Goal: Task Accomplishment & Management: Complete application form

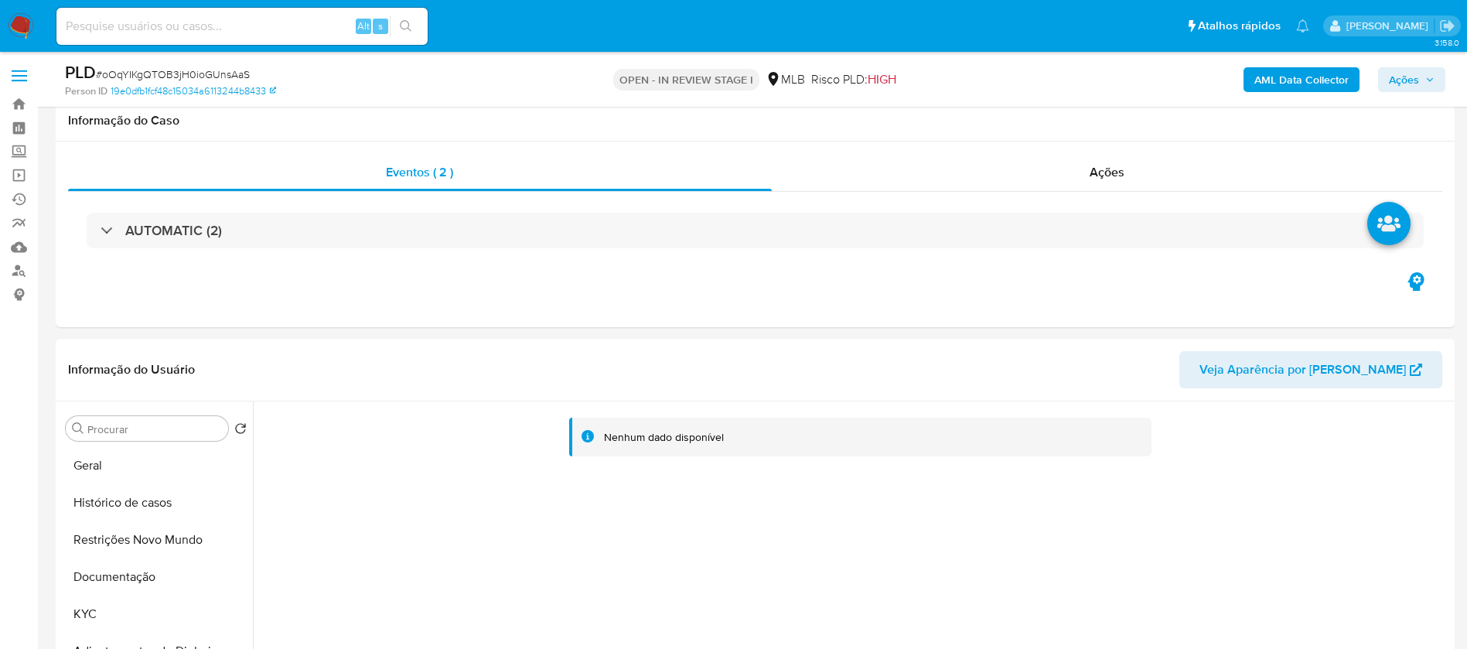
select select "10"
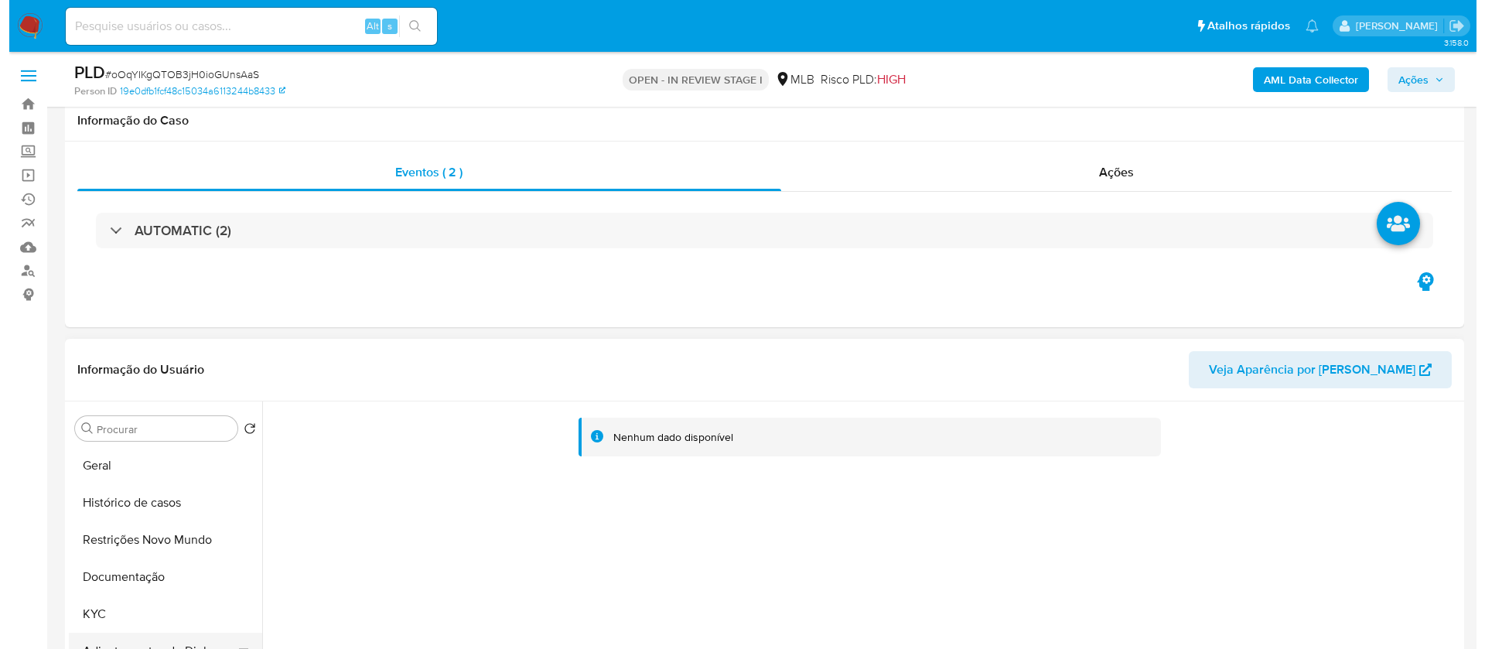
scroll to position [232, 0]
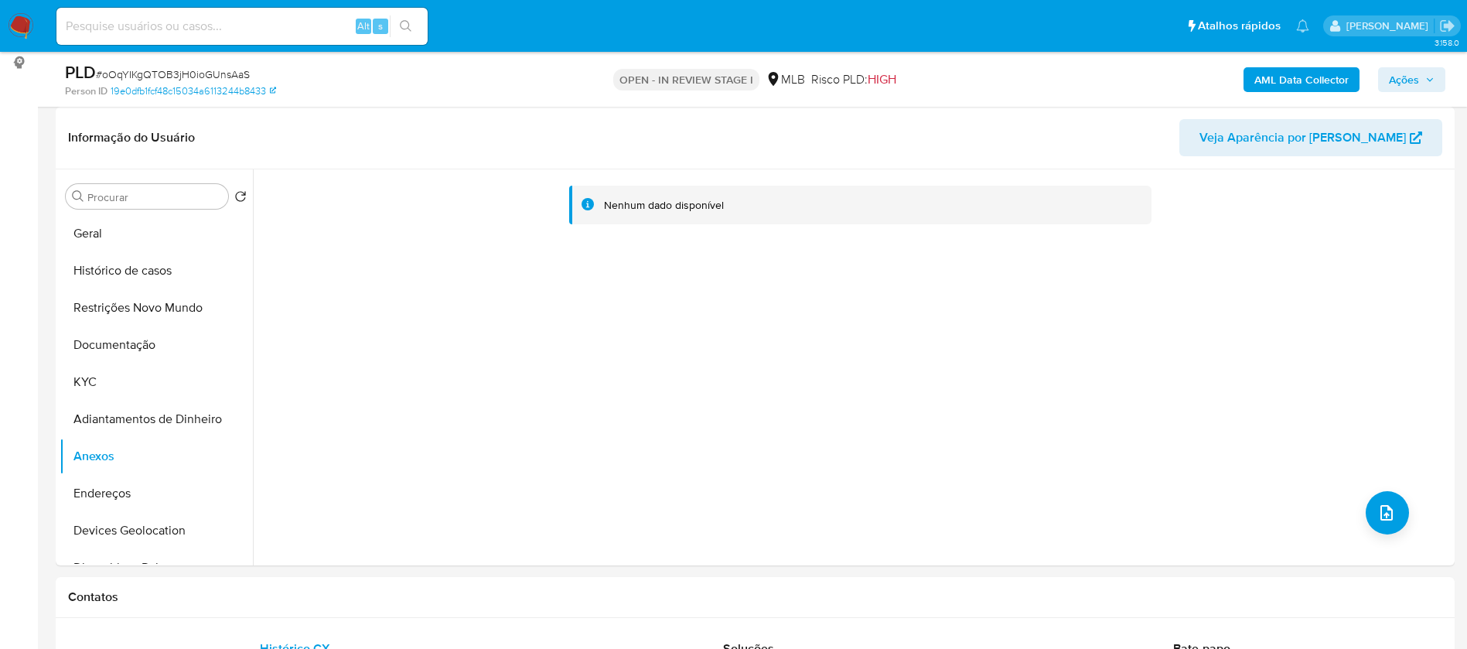
click at [1316, 80] on b "AML Data Collector" at bounding box center [1302, 79] width 94 height 25
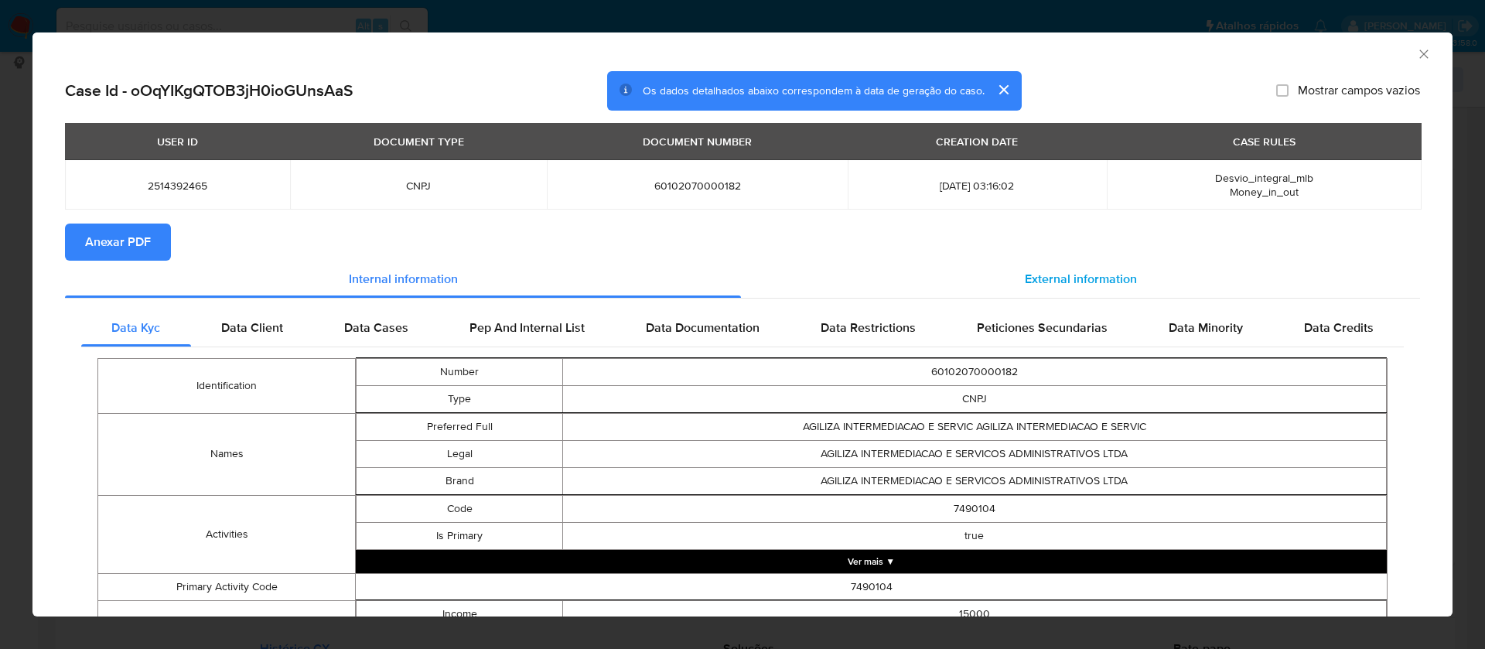
click at [1029, 270] on span "External information" at bounding box center [1081, 279] width 112 height 18
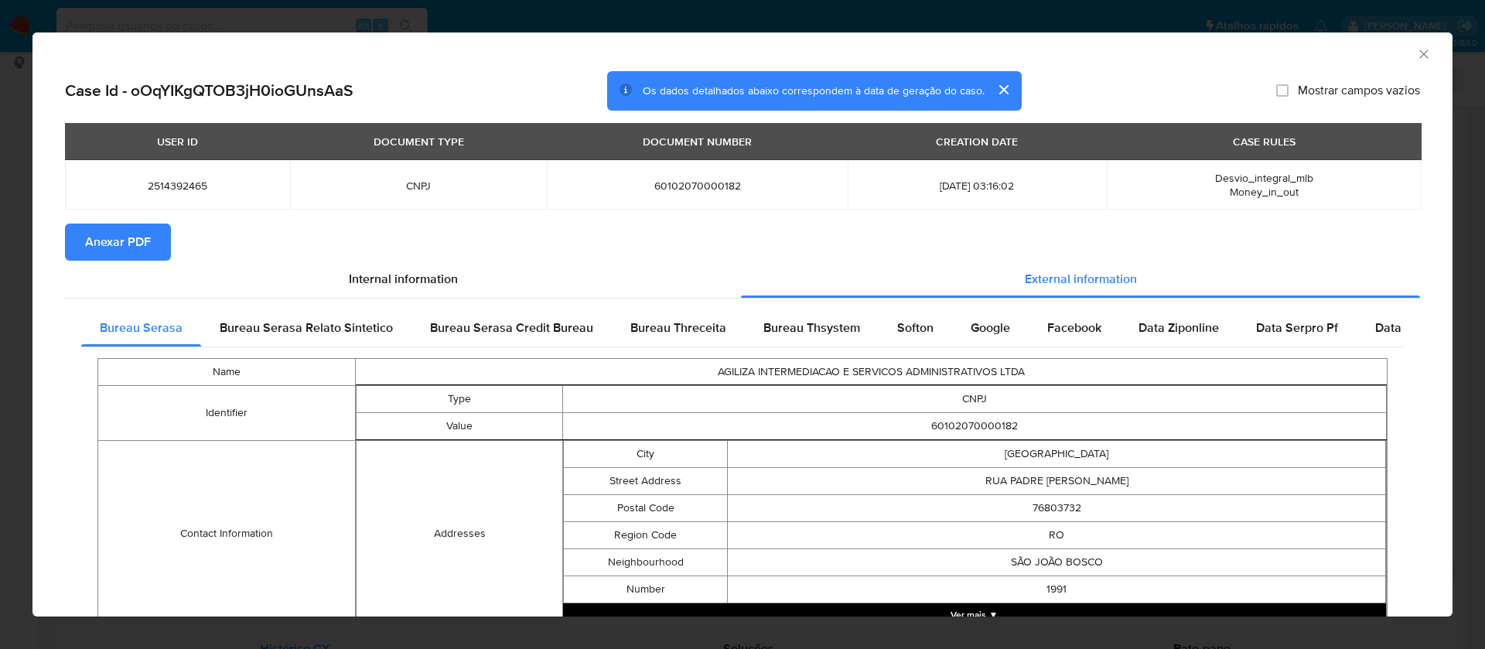
click at [145, 240] on span "Anexar PDF" at bounding box center [118, 242] width 66 height 34
click at [1416, 55] on icon "Fechar a janela" at bounding box center [1423, 53] width 15 height 15
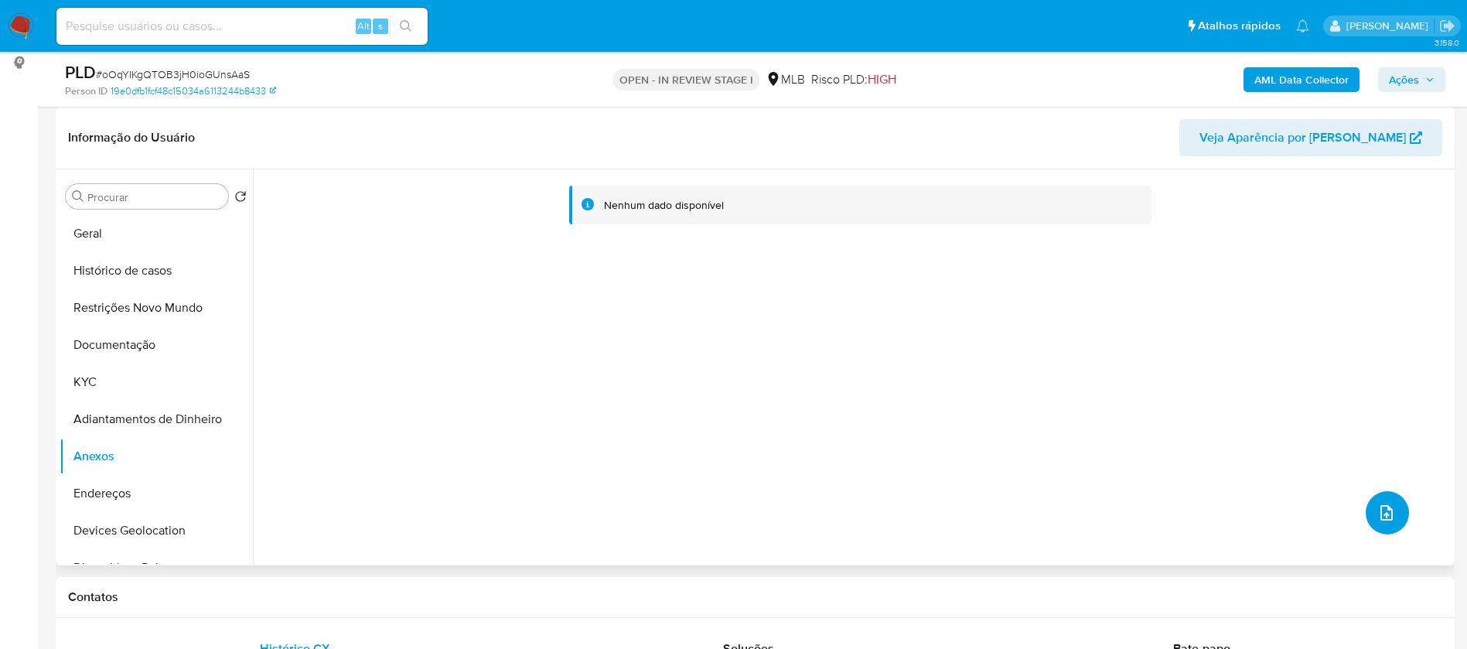
click at [1389, 499] on button "upload-file" at bounding box center [1387, 512] width 43 height 43
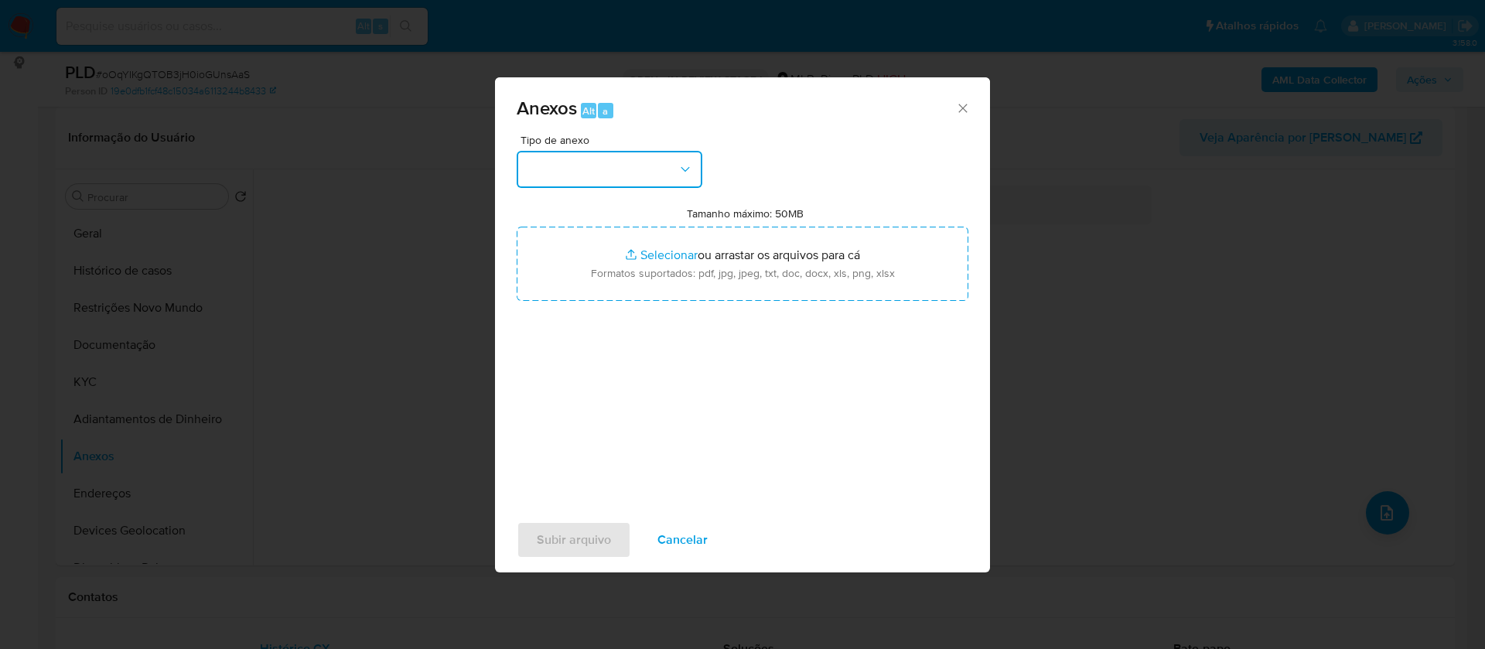
click at [630, 183] on button "button" at bounding box center [610, 169] width 186 height 37
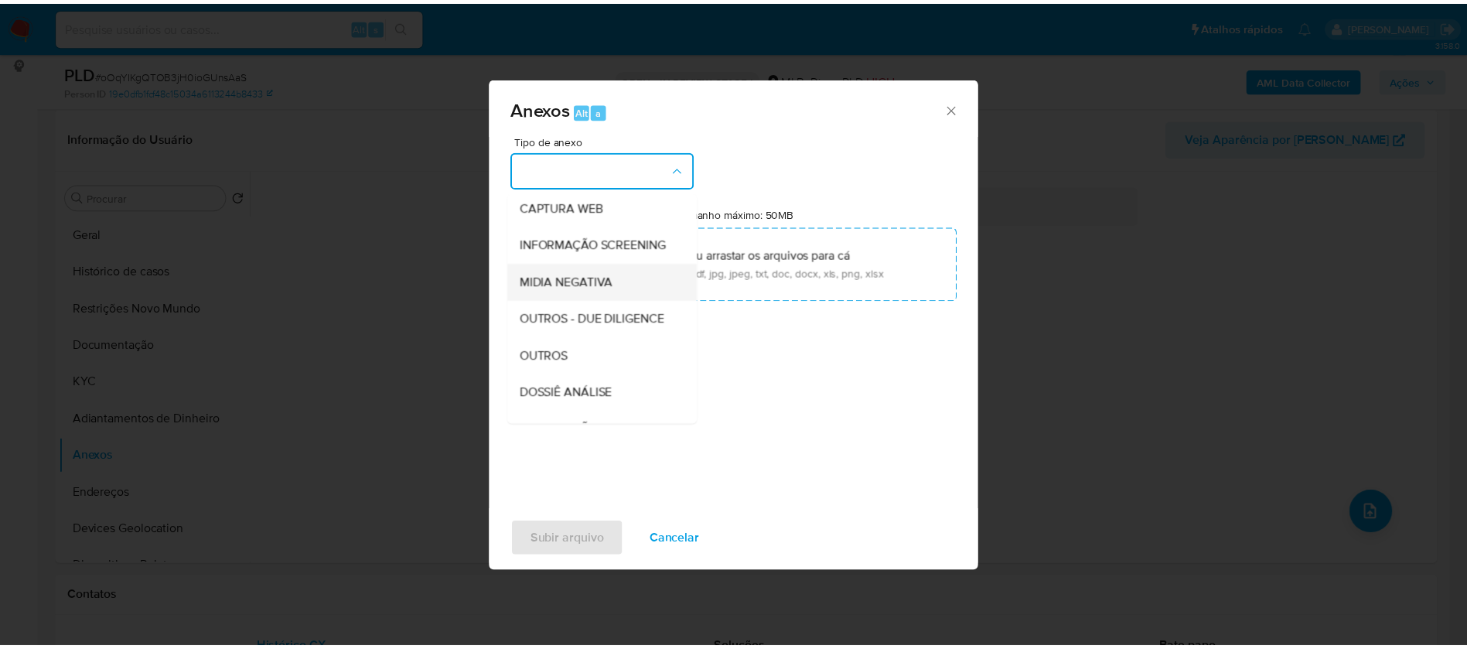
scroll to position [238, 0]
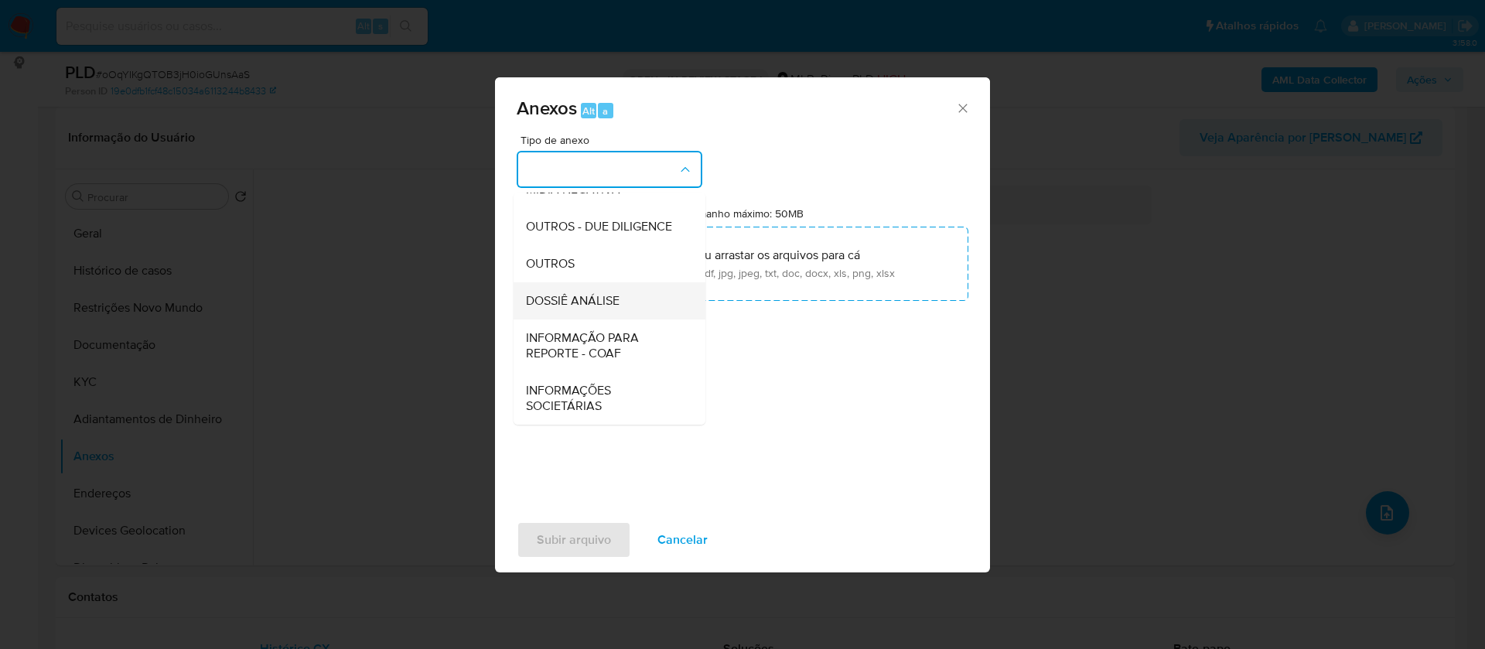
click at [613, 297] on span "DOSSIÊ ANÁLISE" at bounding box center [573, 300] width 94 height 15
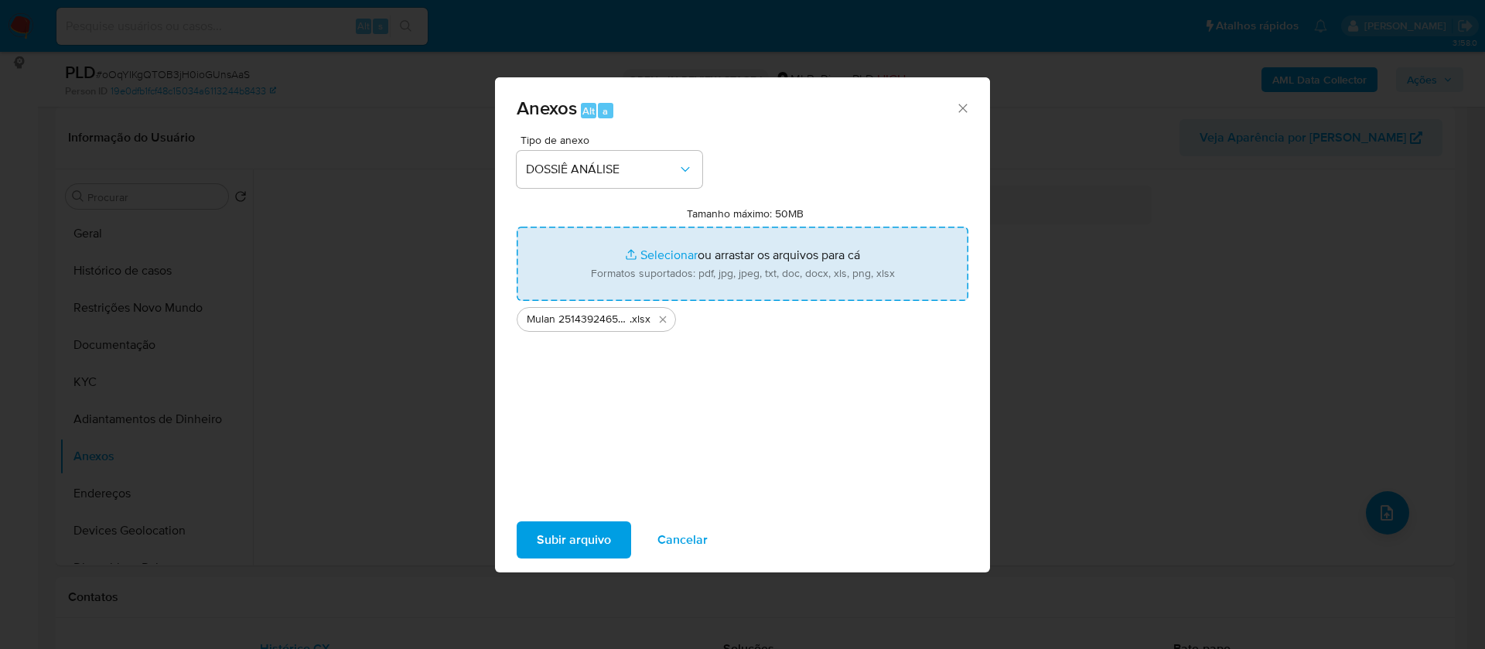
type input "C:\fakepath\SAR - - CNPJ 60102070000182 - AGILIZA INTERMEDIAÇÃO E SERVIÇOS ADMI…"
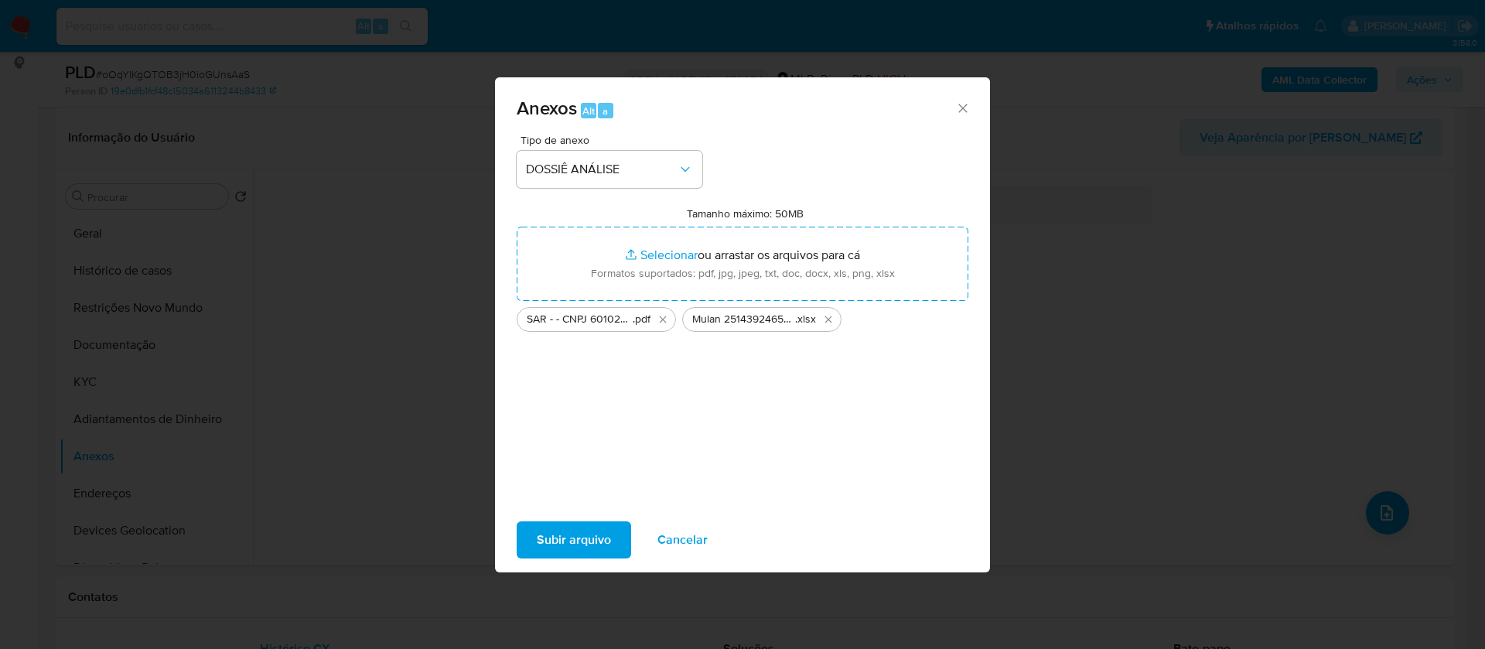
click at [565, 552] on span "Subir arquivo" at bounding box center [574, 540] width 74 height 34
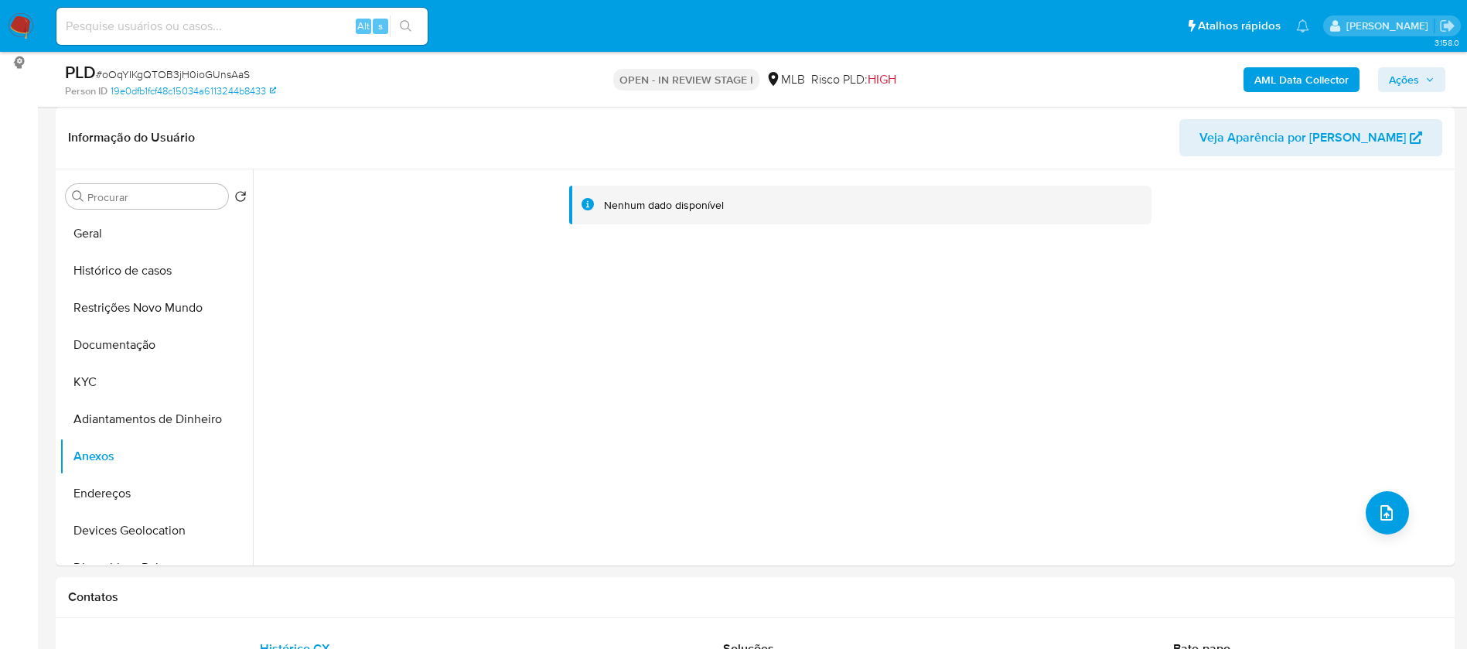
click at [1407, 79] on span "Ações" at bounding box center [1404, 79] width 30 height 25
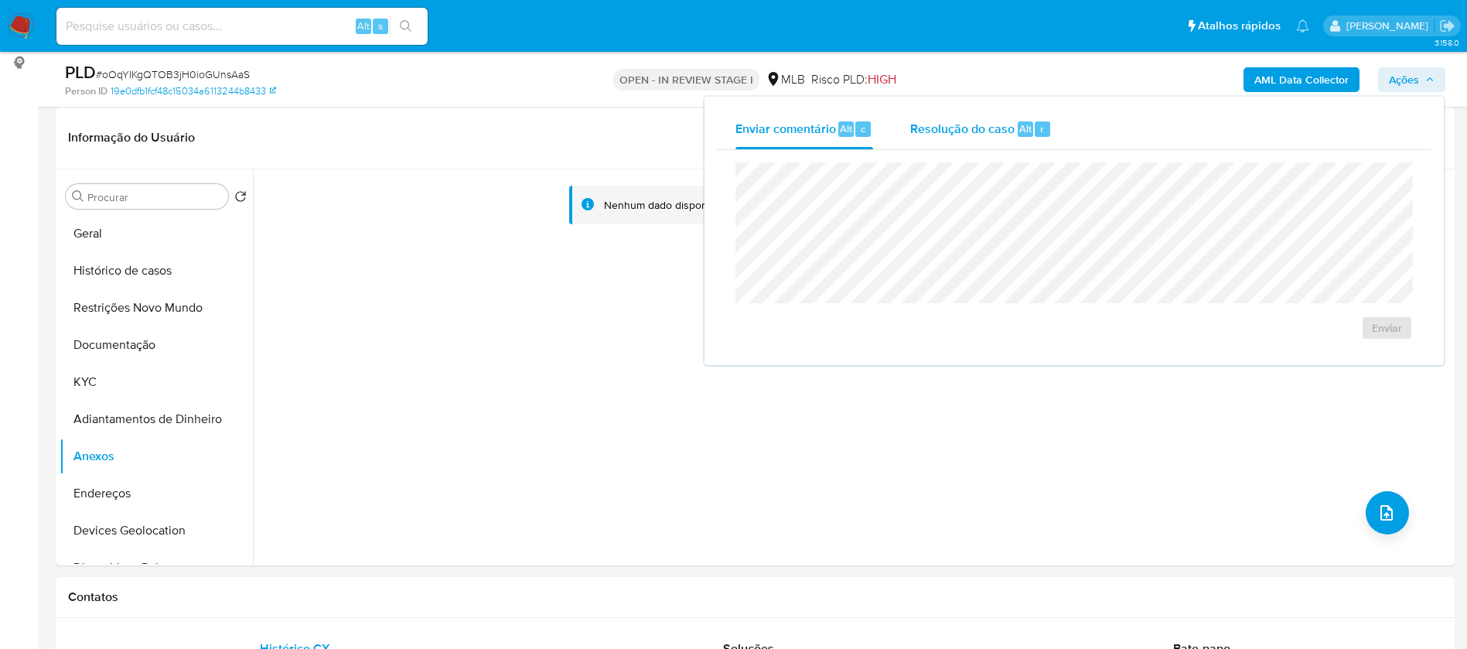
click at [1020, 126] on span "Alt" at bounding box center [1026, 128] width 12 height 15
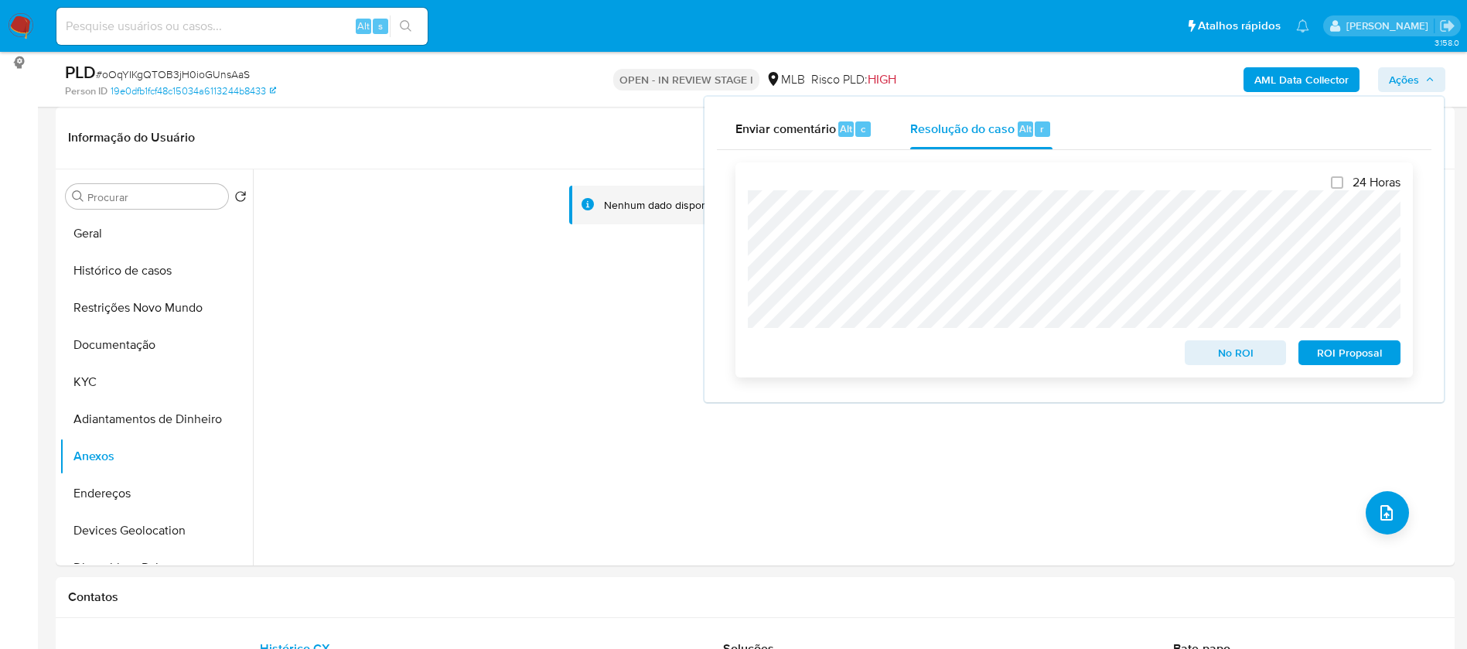
click at [1329, 352] on span "ROI Proposal" at bounding box center [1350, 353] width 80 height 22
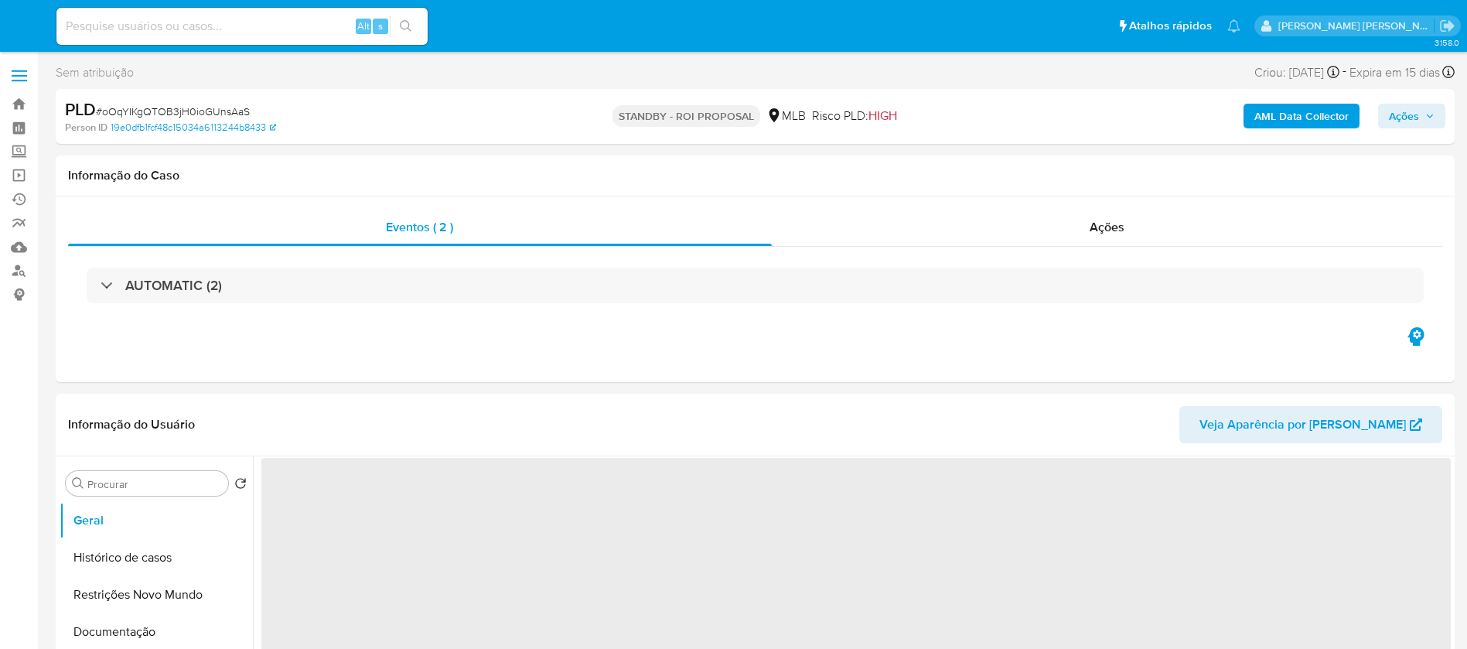
select select "10"
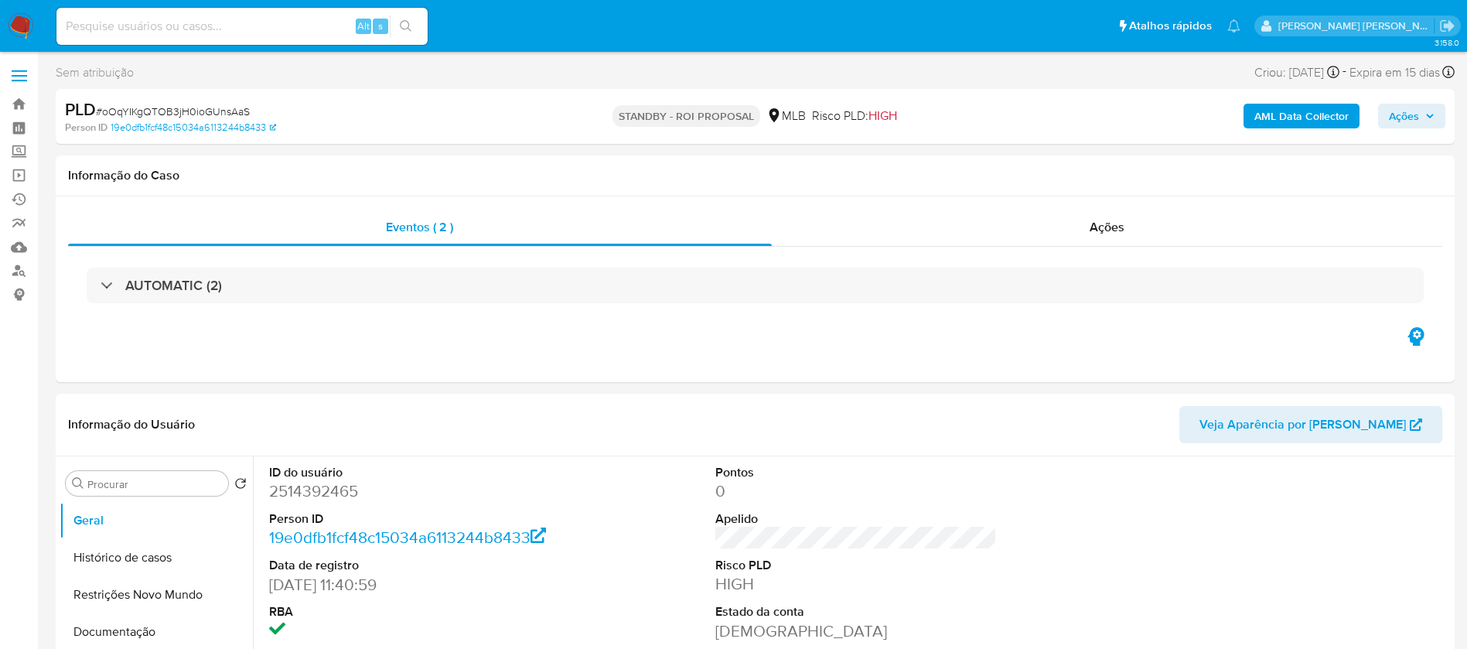
click at [20, 22] on img at bounding box center [21, 26] width 26 height 26
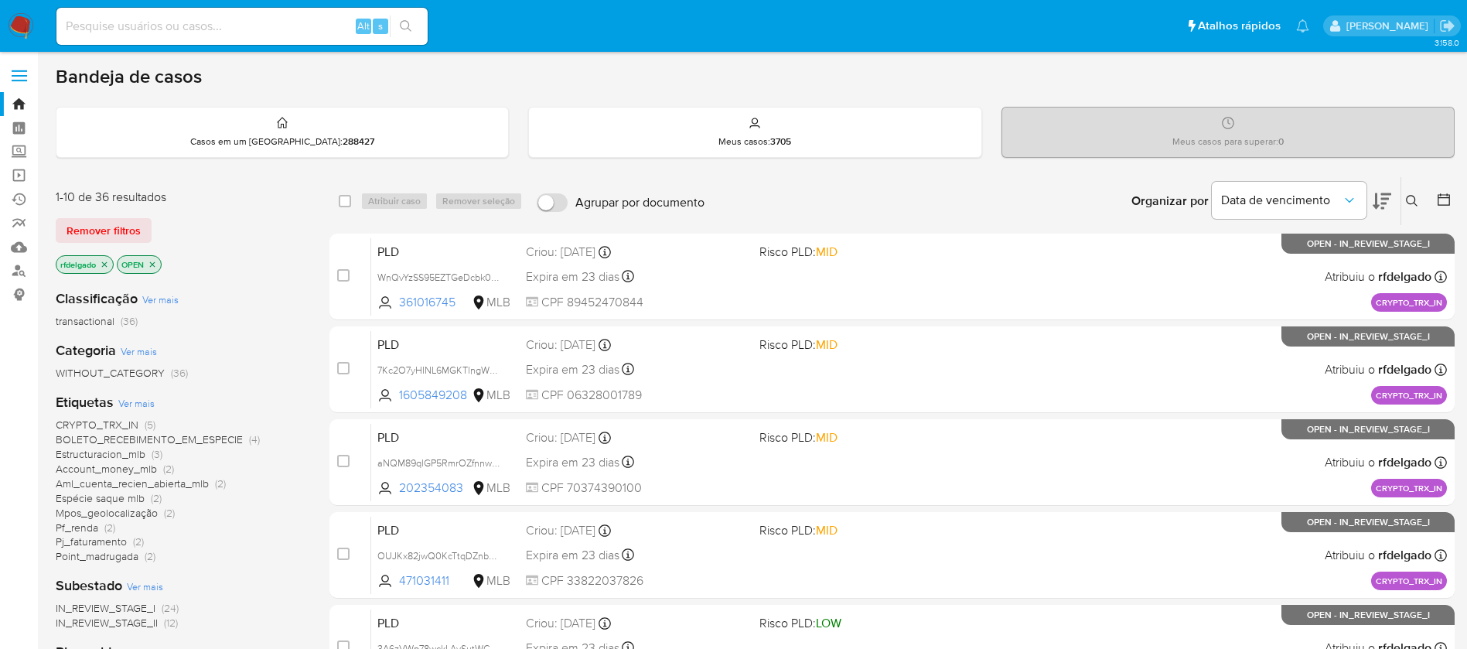
click at [302, 25] on input at bounding box center [241, 26] width 371 height 20
paste input "bZp0pKxjuRgy1fO4Cypze7Se"
type input "bZp0pKxjuRgy1fO4Cypze7Se"
click at [408, 27] on icon "search-icon" at bounding box center [406, 26] width 12 height 12
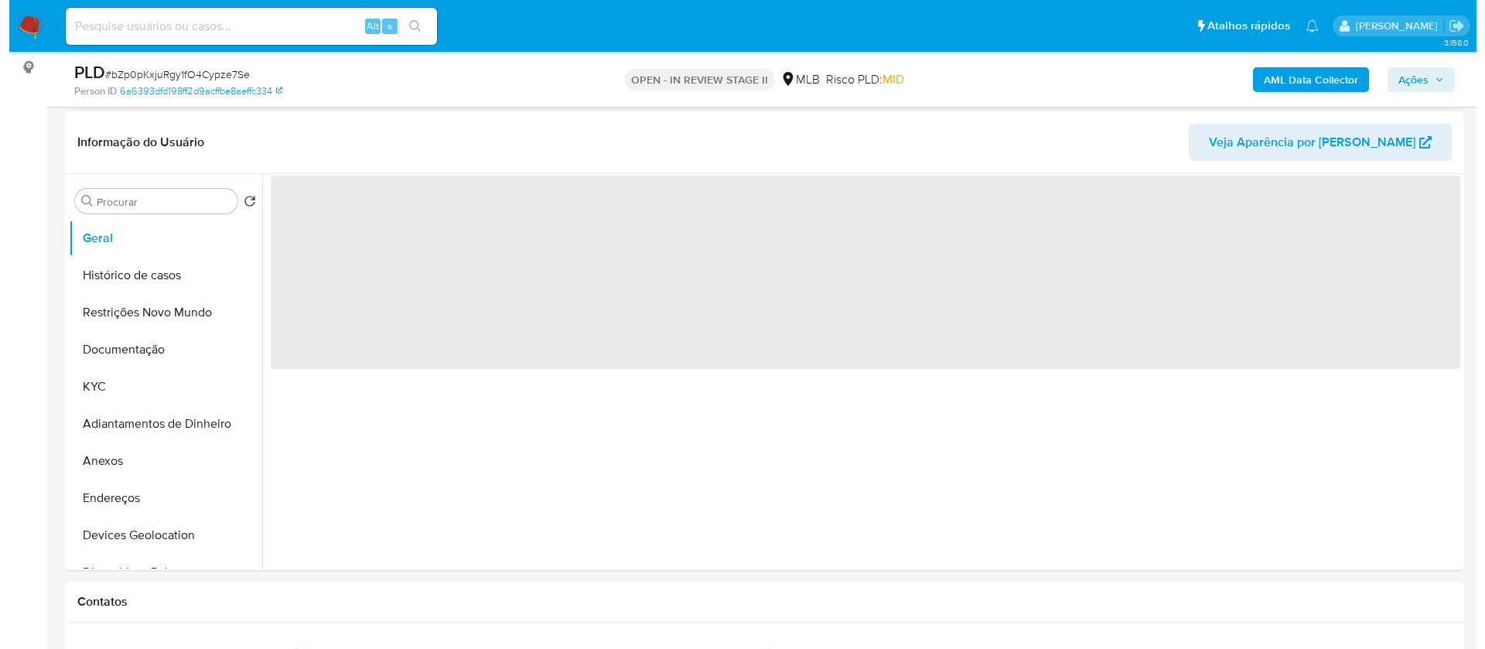
scroll to position [232, 0]
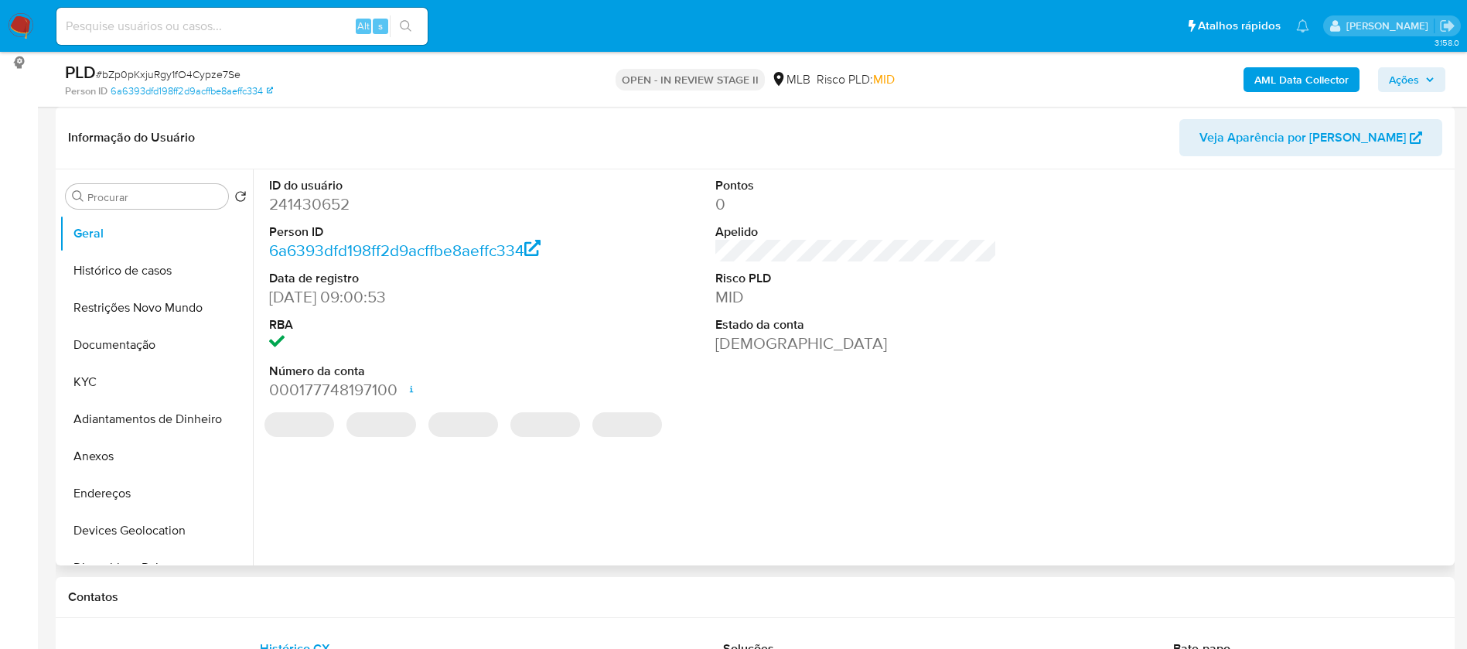
select select "10"
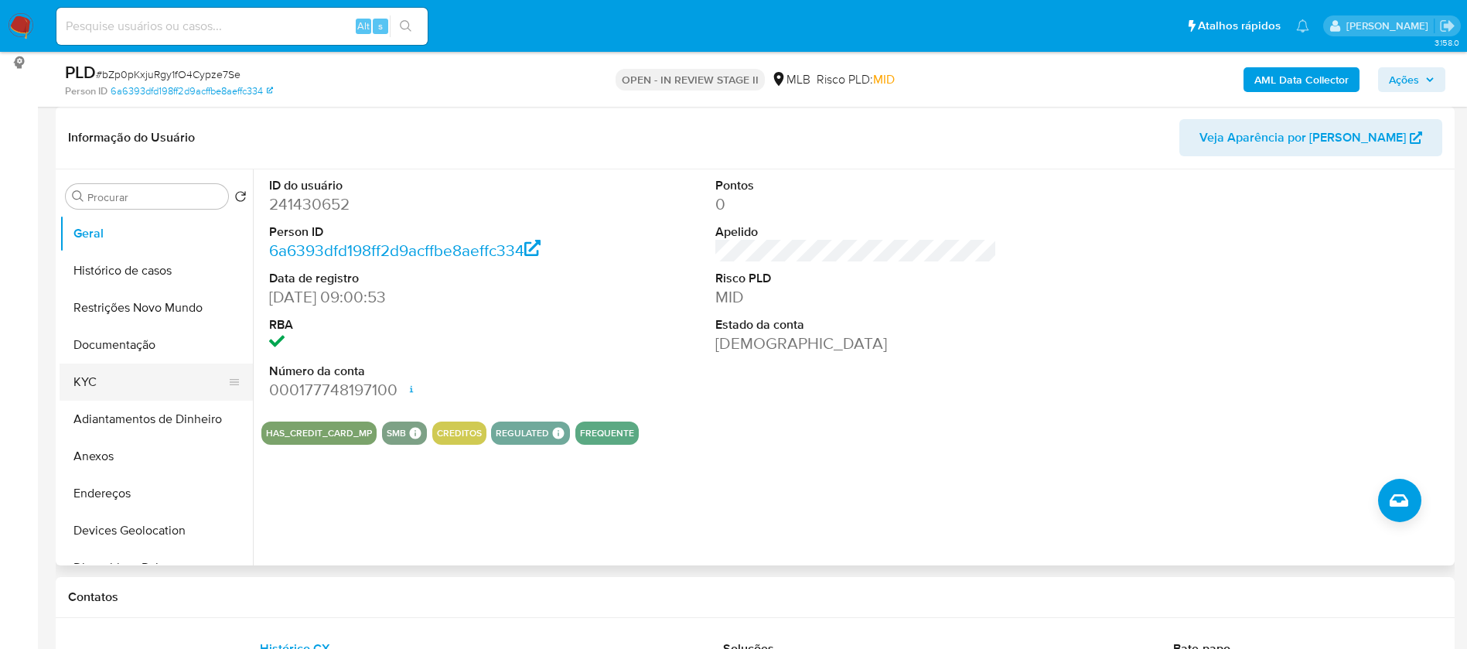
click at [166, 374] on button "KYC" at bounding box center [150, 382] width 181 height 37
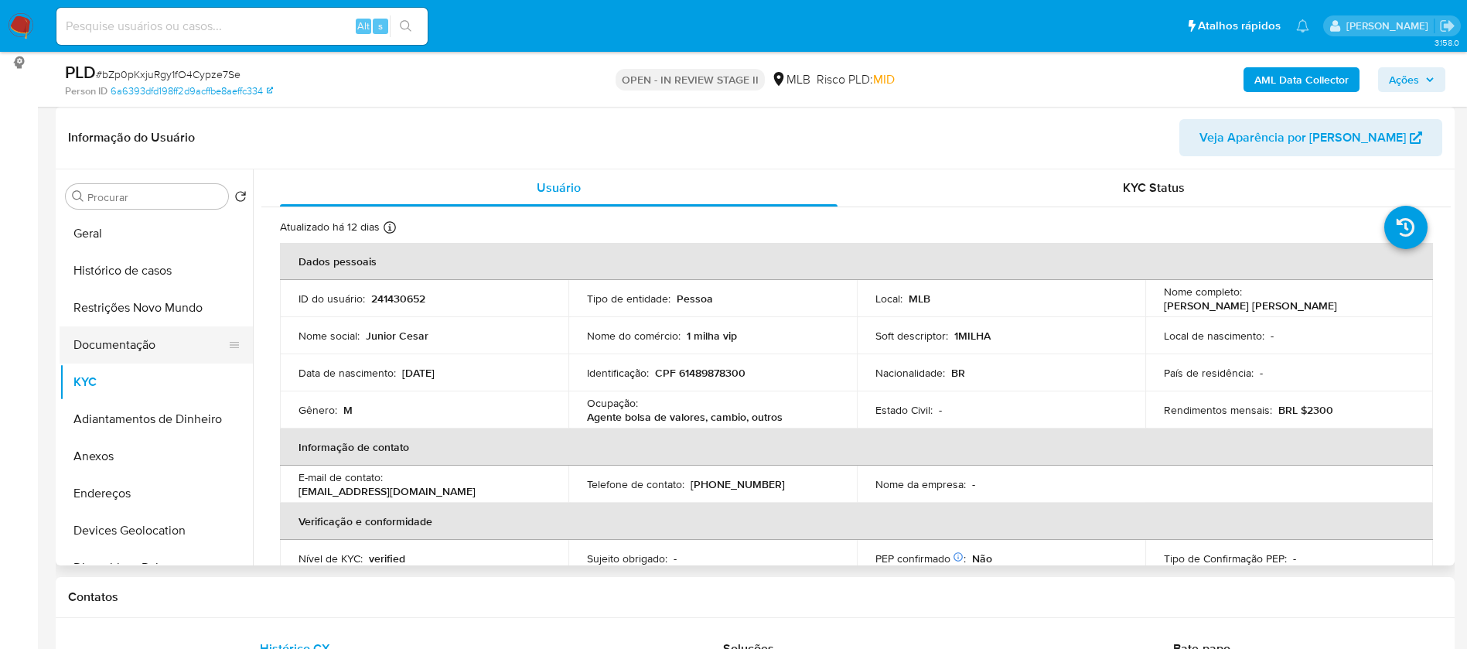
click at [145, 345] on button "Documentação" at bounding box center [150, 344] width 181 height 37
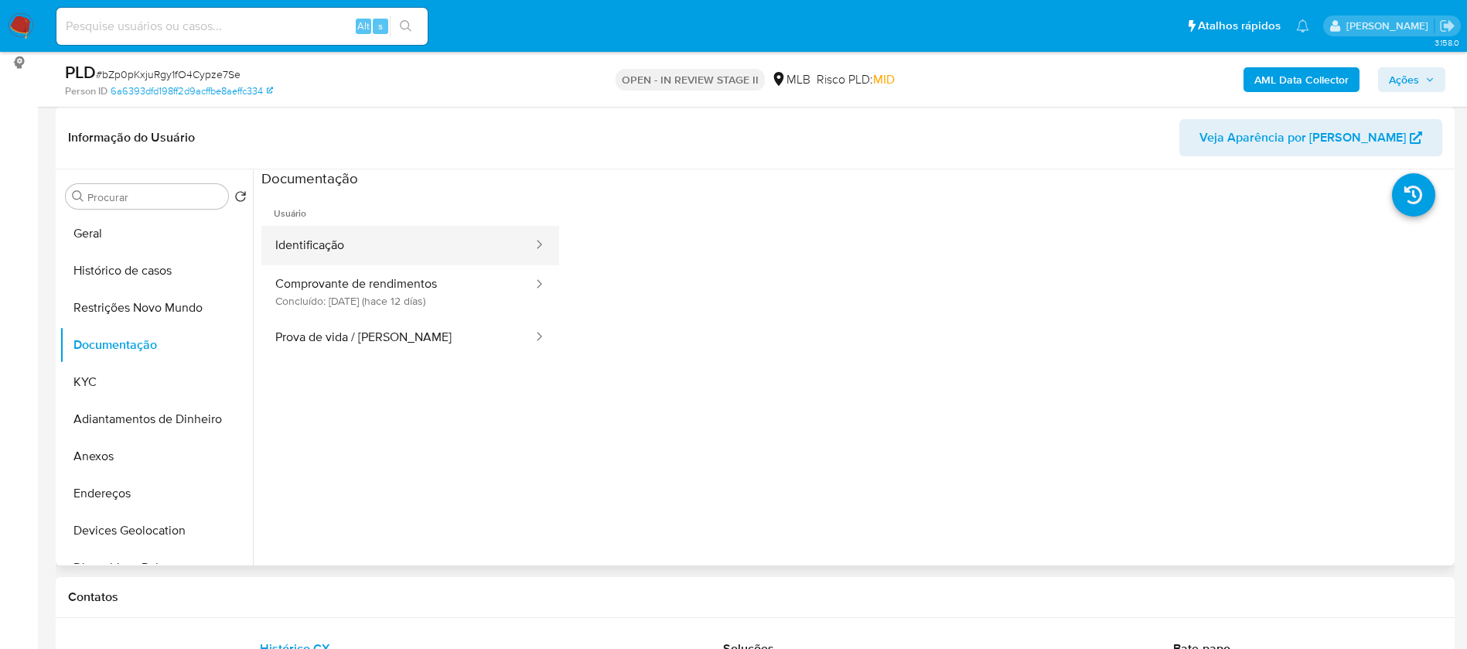
click at [347, 248] on button "Identificação" at bounding box center [397, 245] width 273 height 39
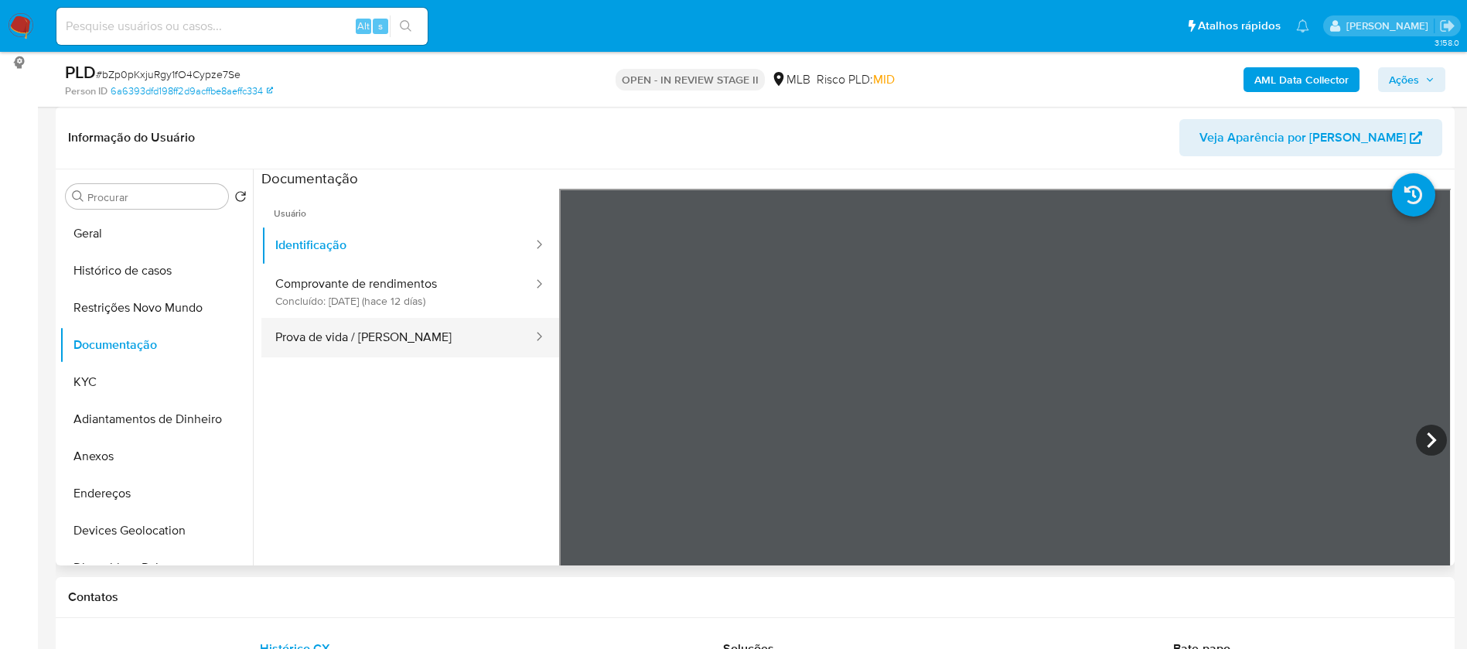
click at [384, 337] on button "Prova de vida / Selfie" at bounding box center [397, 337] width 273 height 39
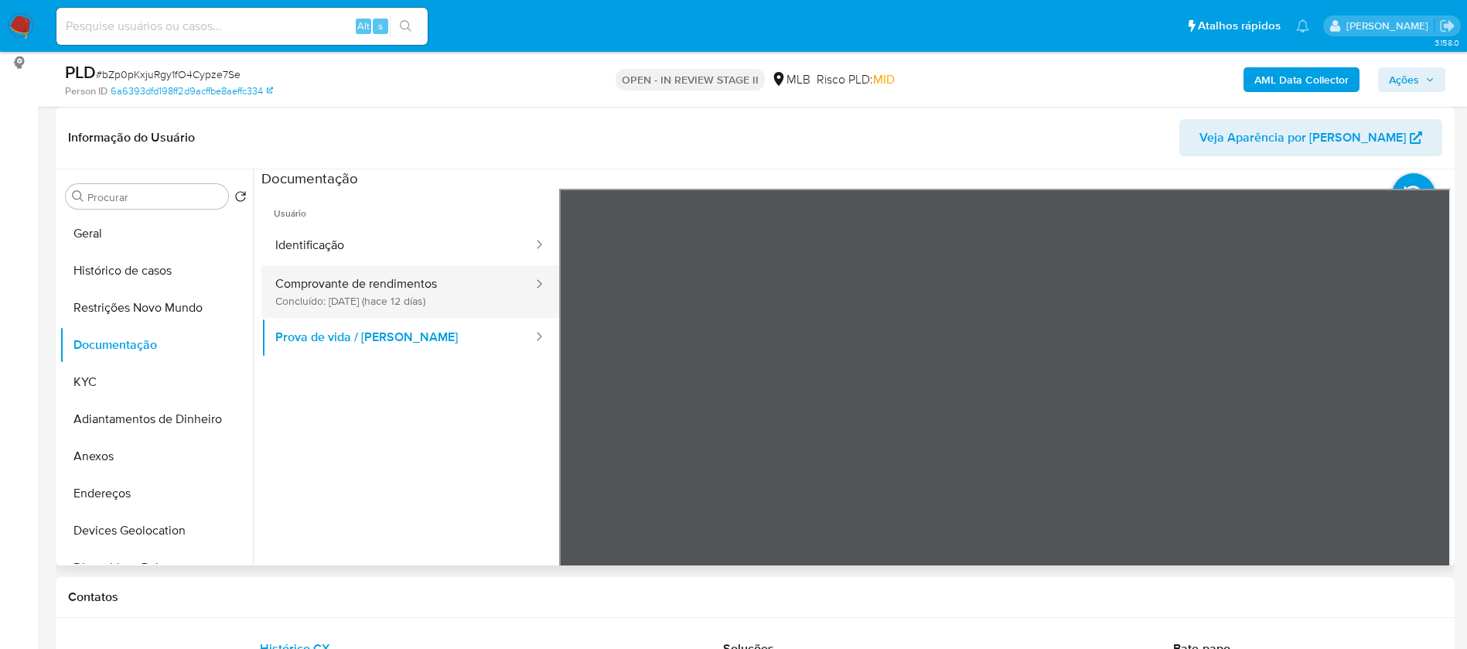
click at [429, 287] on button "Comprovante de rendimentos Concluído: 29/08/2025 (hace 12 días)" at bounding box center [397, 291] width 273 height 53
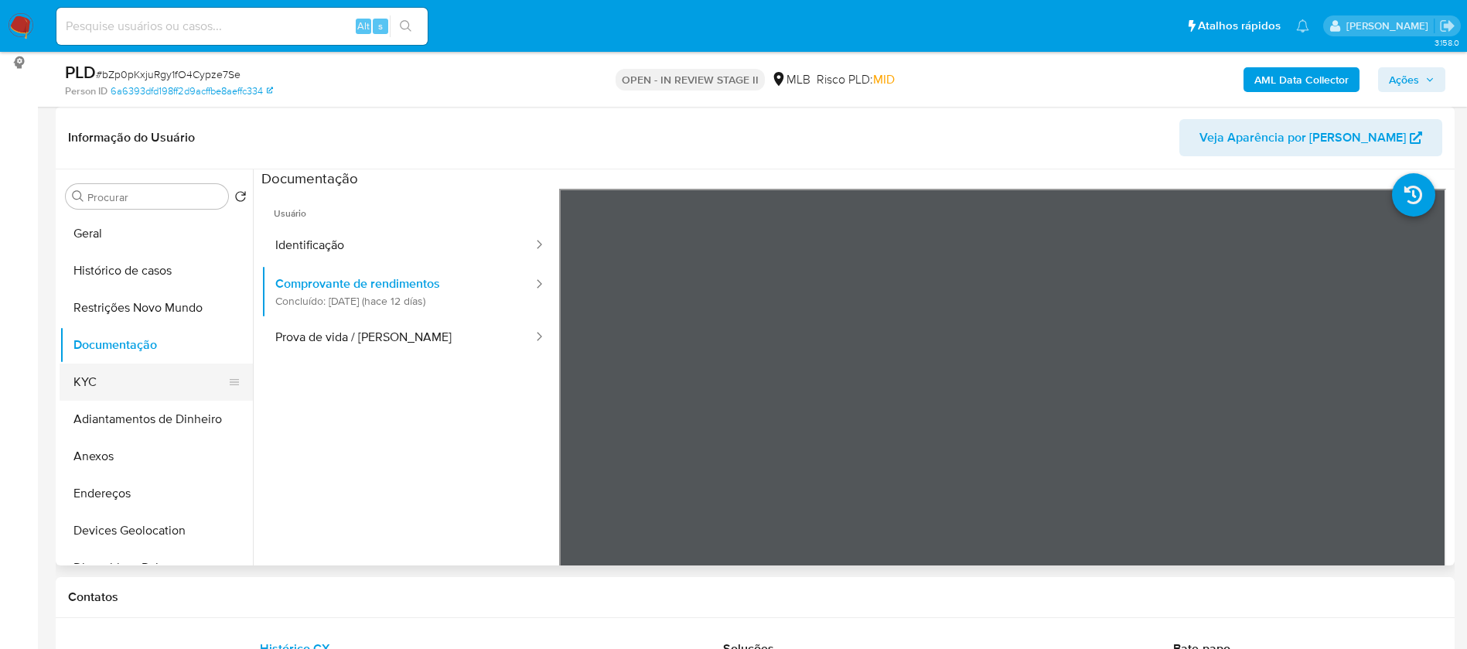
click at [119, 395] on button "KYC" at bounding box center [150, 382] width 181 height 37
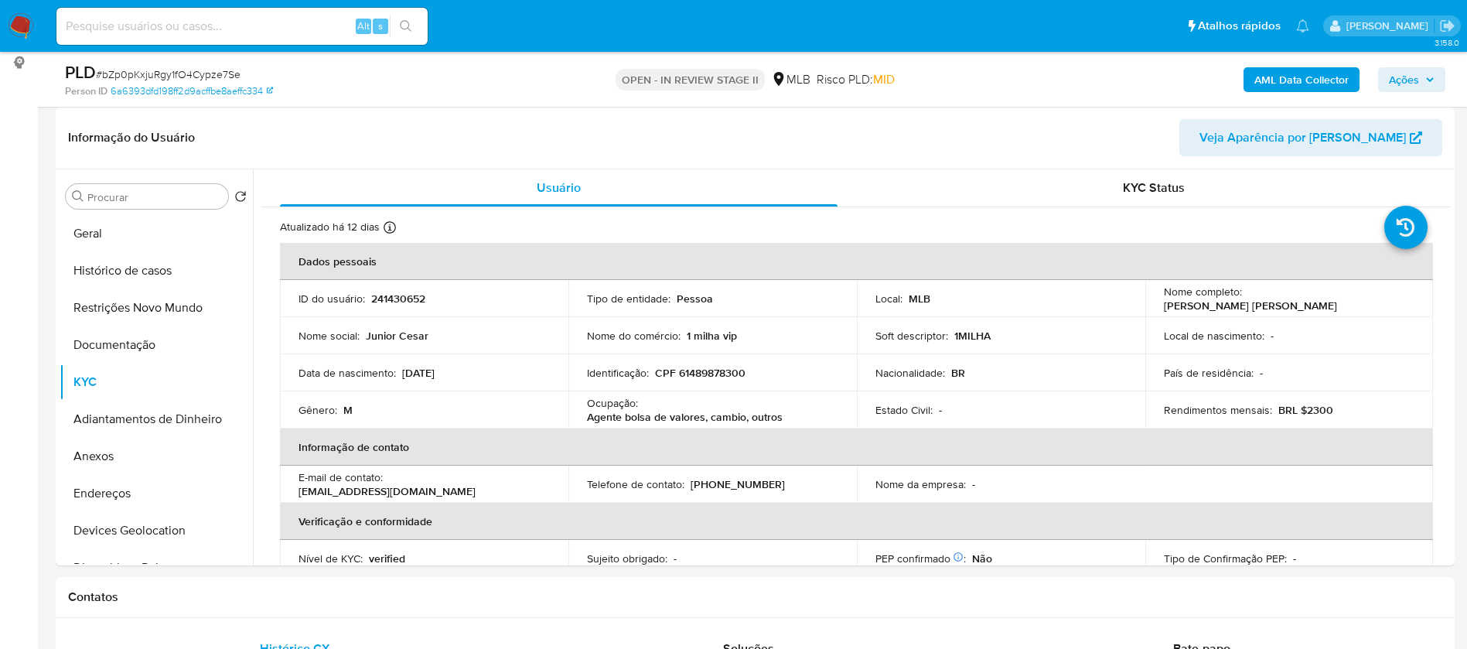
click at [1286, 77] on b "AML Data Collector" at bounding box center [1302, 79] width 94 height 25
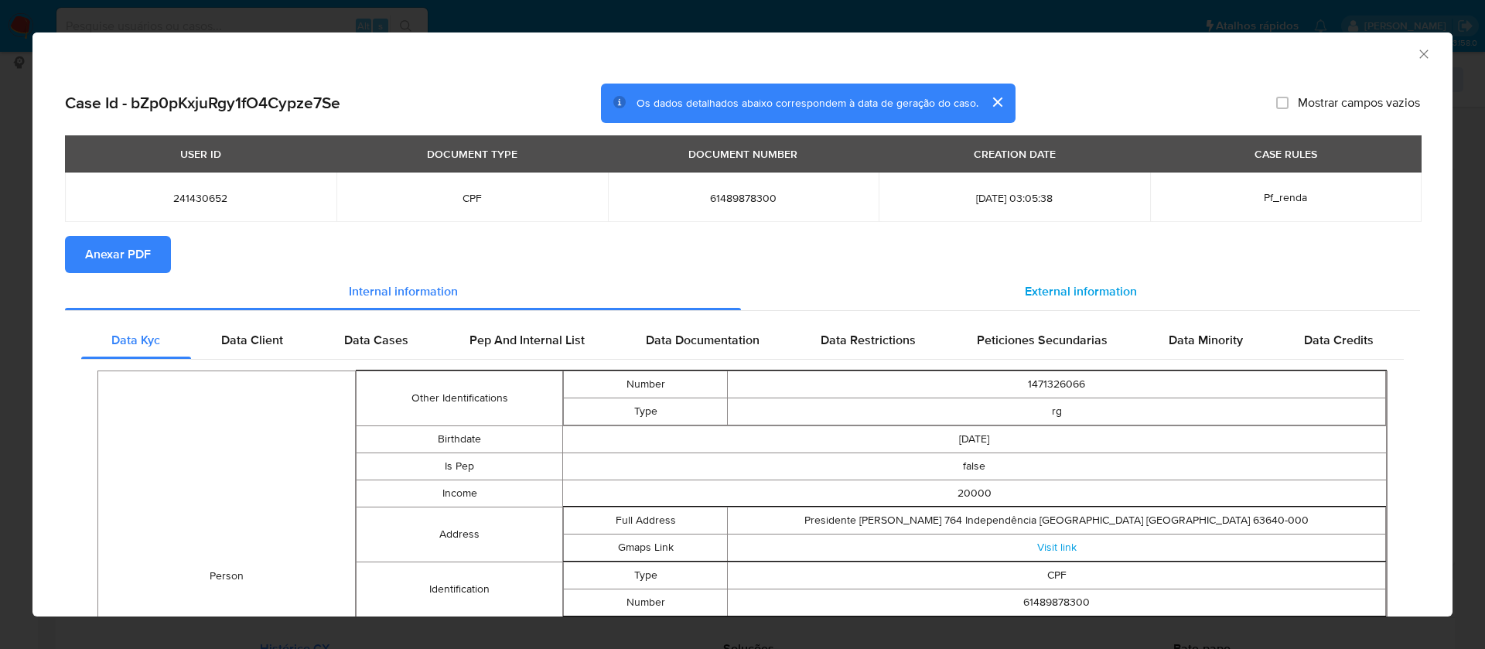
click at [1075, 288] on span "External information" at bounding box center [1081, 291] width 112 height 18
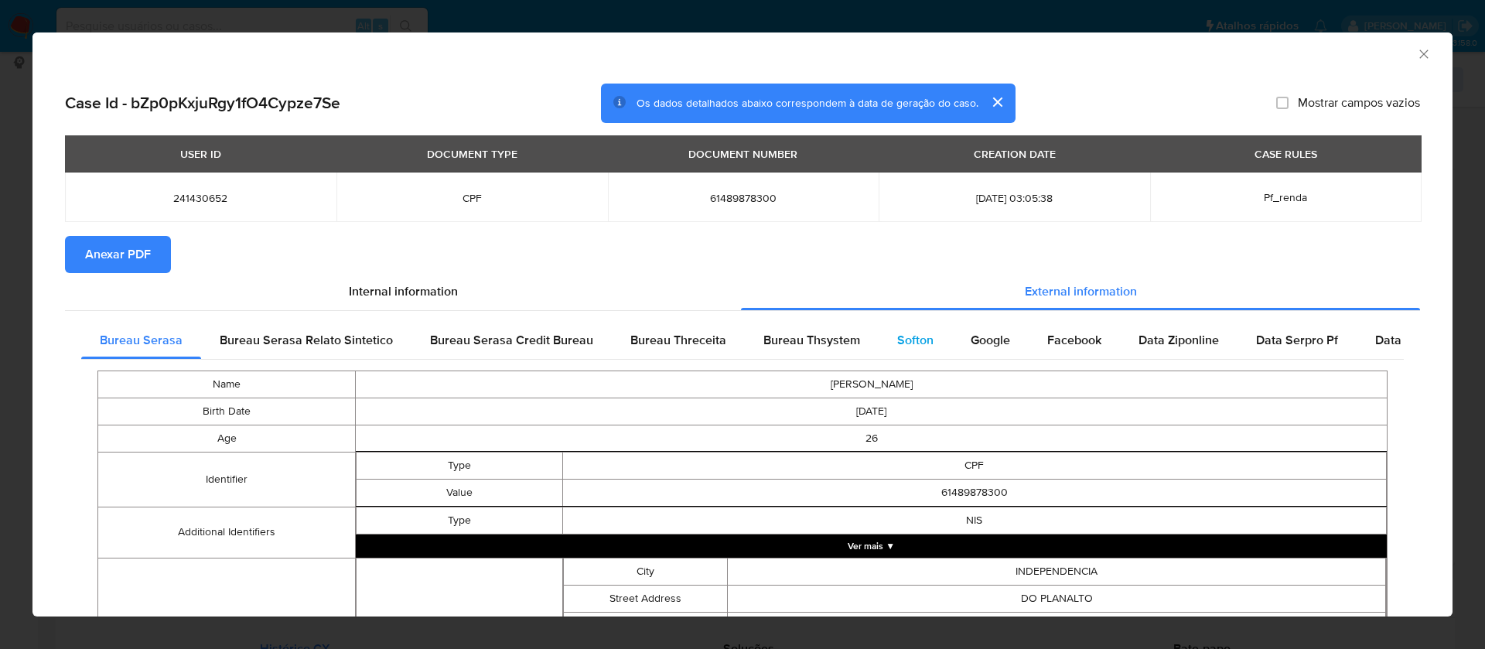
click at [906, 333] on span "Softon" at bounding box center [915, 340] width 36 height 18
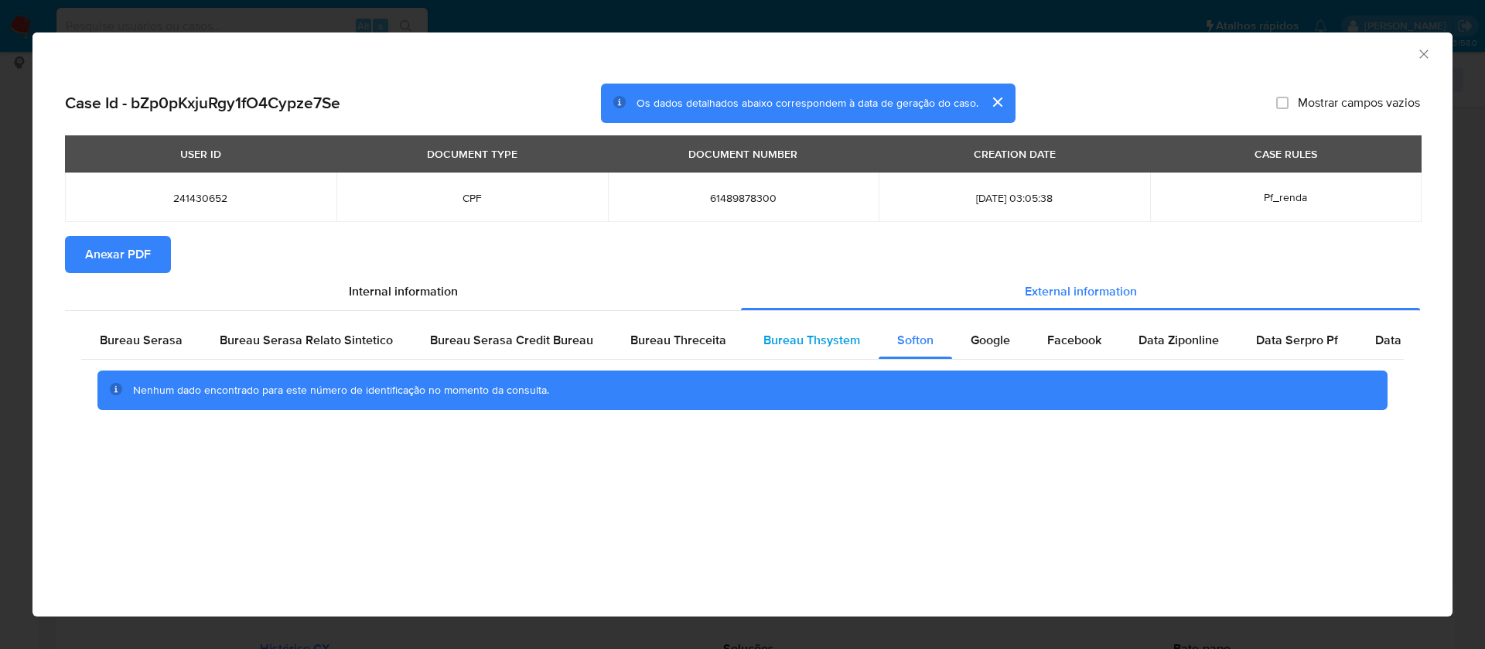
click at [815, 333] on span "Bureau Thsystem" at bounding box center [812, 340] width 97 height 18
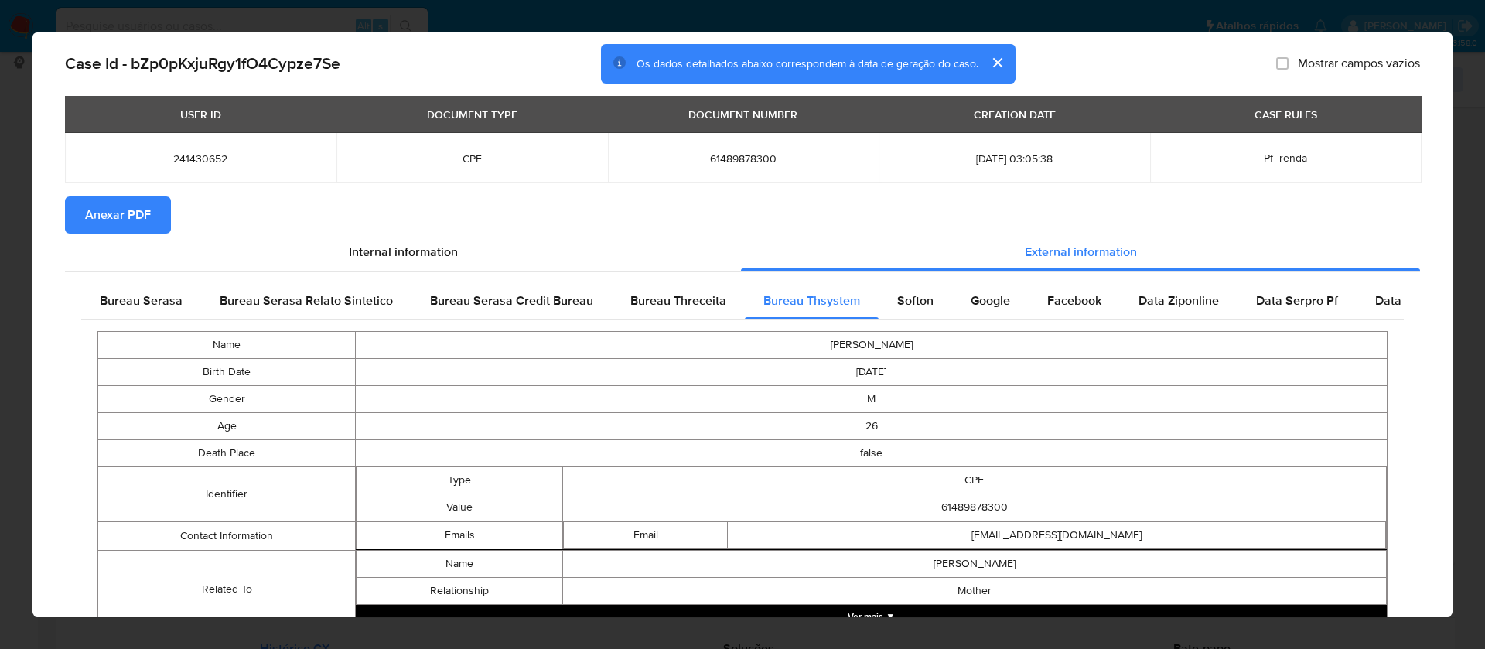
scroll to position [102, 0]
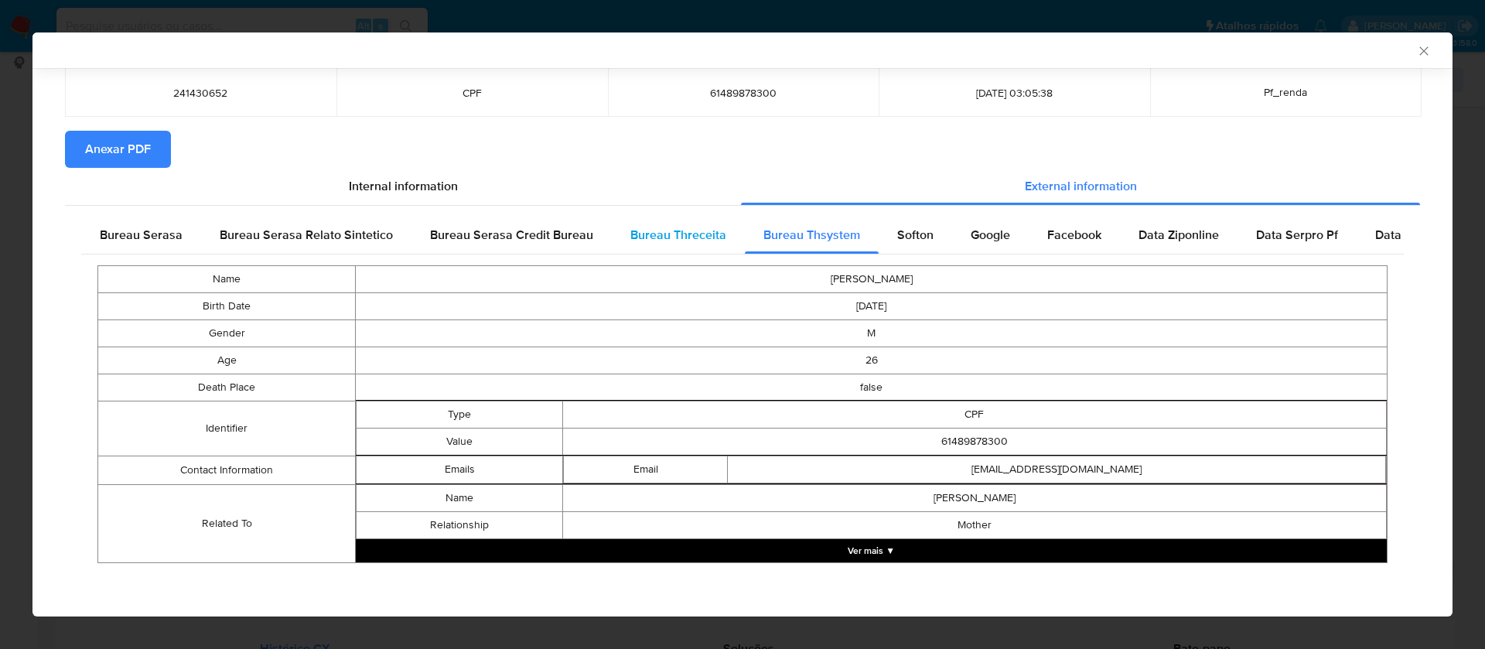
click at [684, 231] on span "Bureau Threceita" at bounding box center [678, 235] width 96 height 18
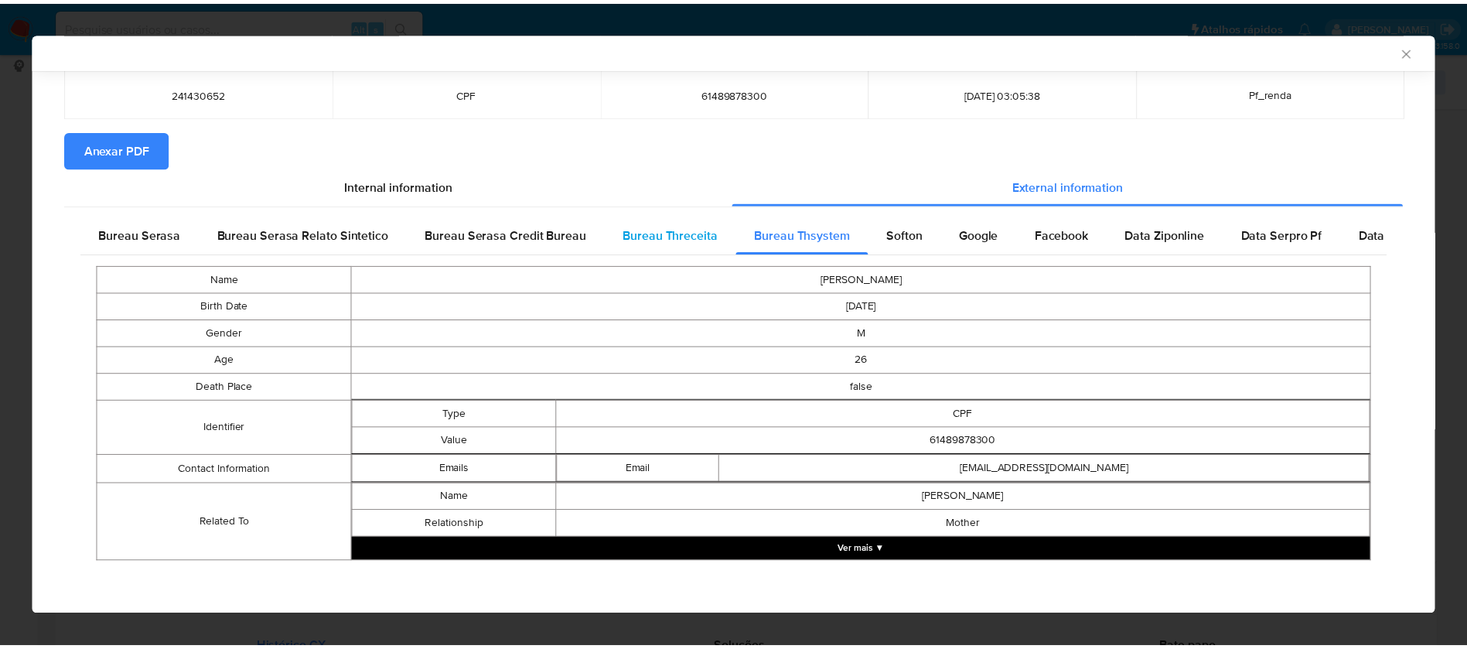
scroll to position [0, 0]
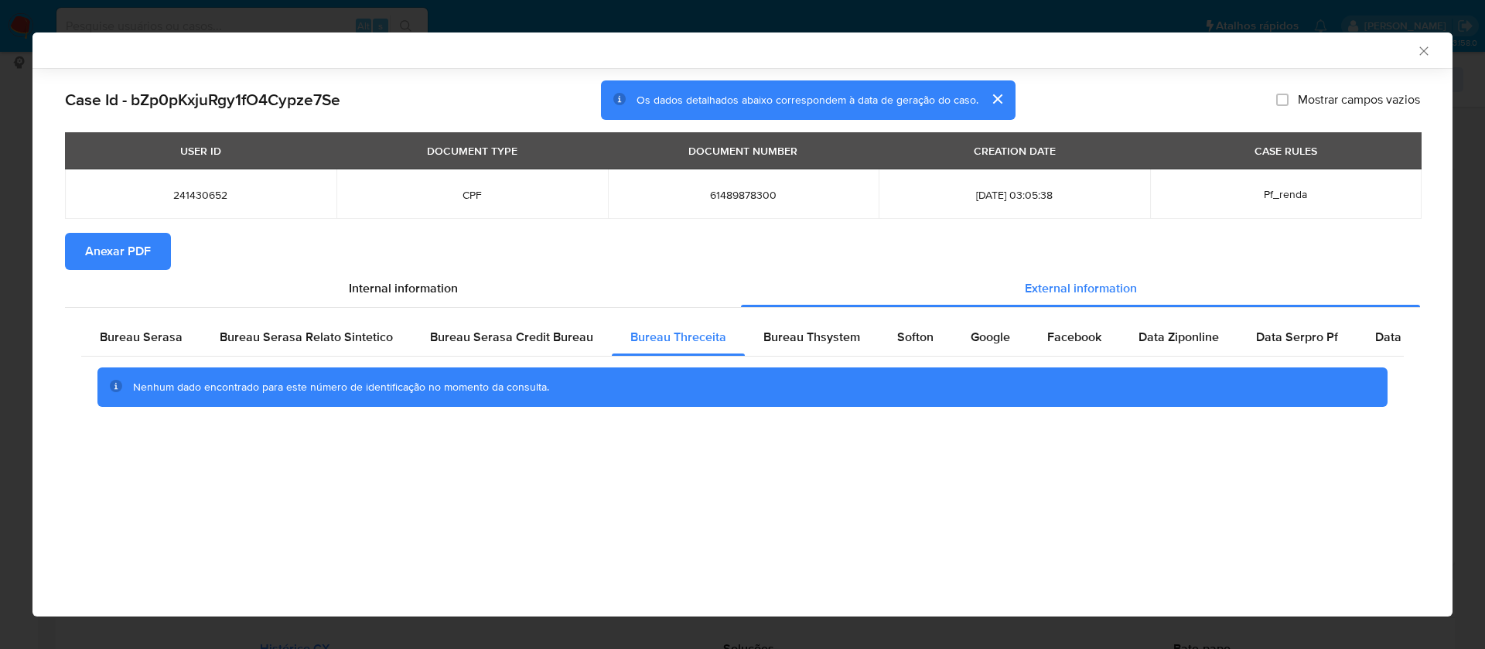
click at [120, 247] on span "Anexar PDF" at bounding box center [118, 251] width 66 height 34
click at [1424, 50] on icon "Fechar a janela" at bounding box center [1423, 50] width 9 height 9
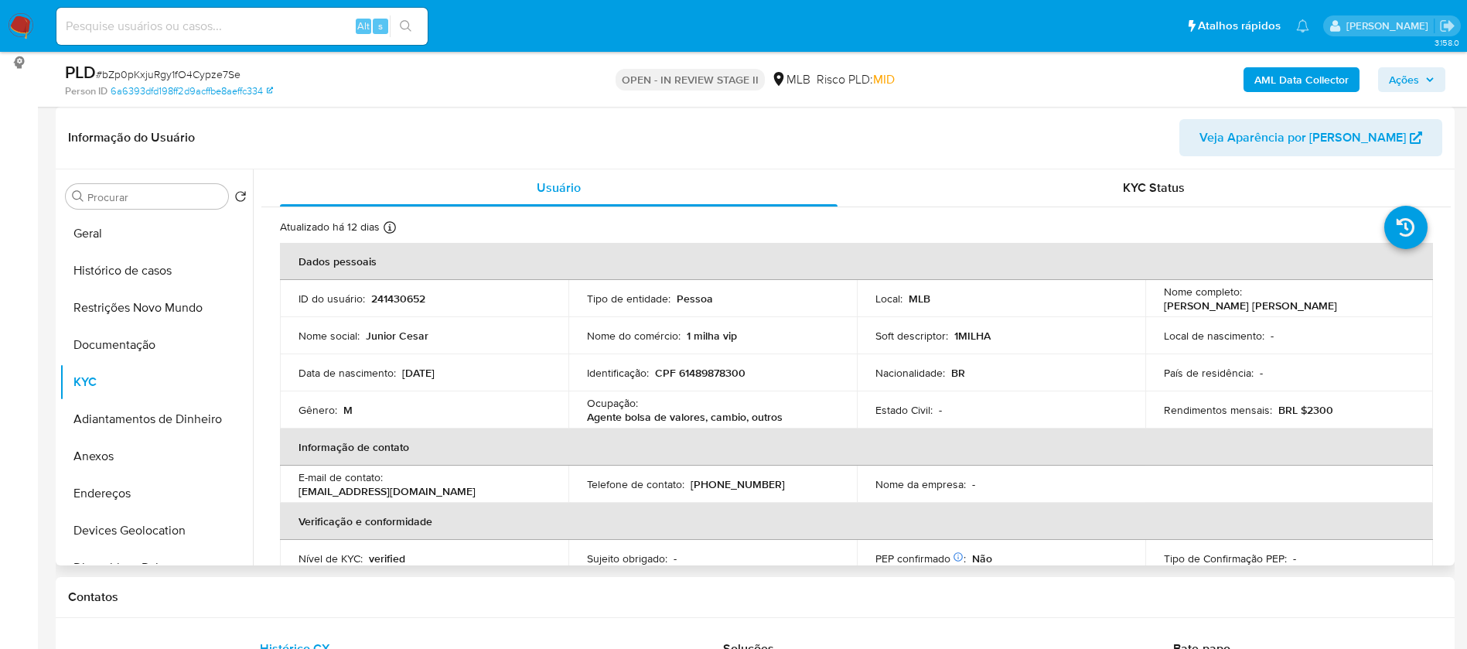
click at [1314, 305] on p "Janio Cesar Feitosa Andre Junior" at bounding box center [1250, 306] width 173 height 14
click at [1338, 308] on div "Nome completo : Janio Cesar Feitosa Andre Junior" at bounding box center [1289, 299] width 251 height 28
drag, startPoint x: 1331, startPoint y: 302, endPoint x: 1159, endPoint y: 308, distance: 172.6
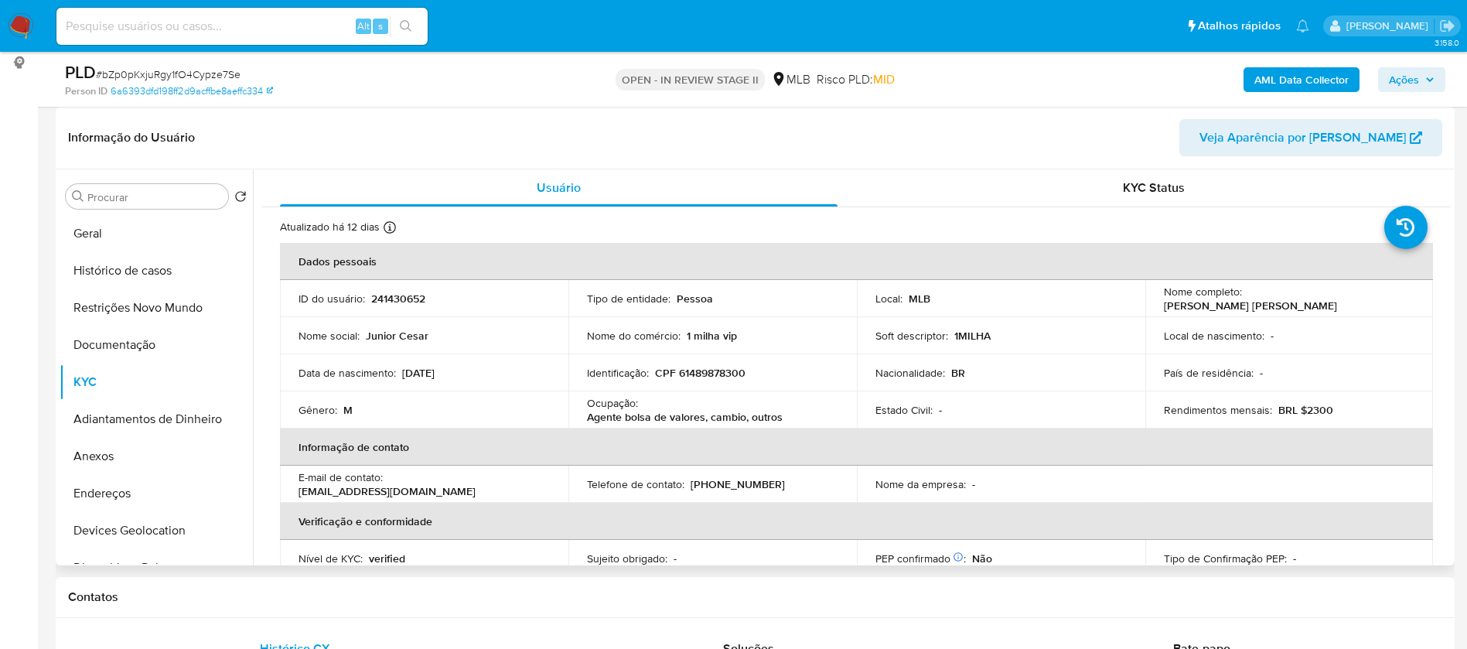
click at [1164, 308] on div "Nome completo : Janio Cesar Feitosa Andre Junior" at bounding box center [1289, 299] width 251 height 28
copy p "Janio Cesar Feitosa Andre Junior"
click at [418, 295] on p "241430652" at bounding box center [398, 299] width 54 height 14
copy p "241430652"
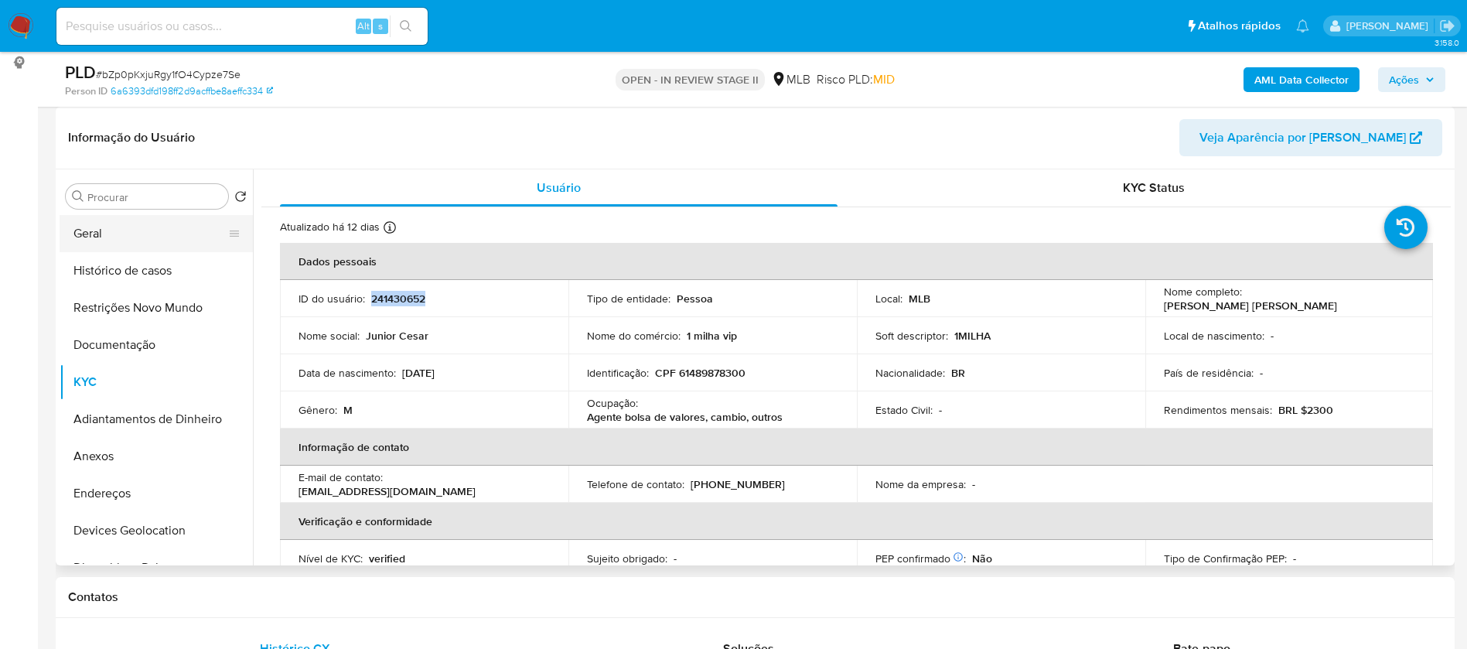
click at [138, 227] on button "Geral" at bounding box center [150, 233] width 181 height 37
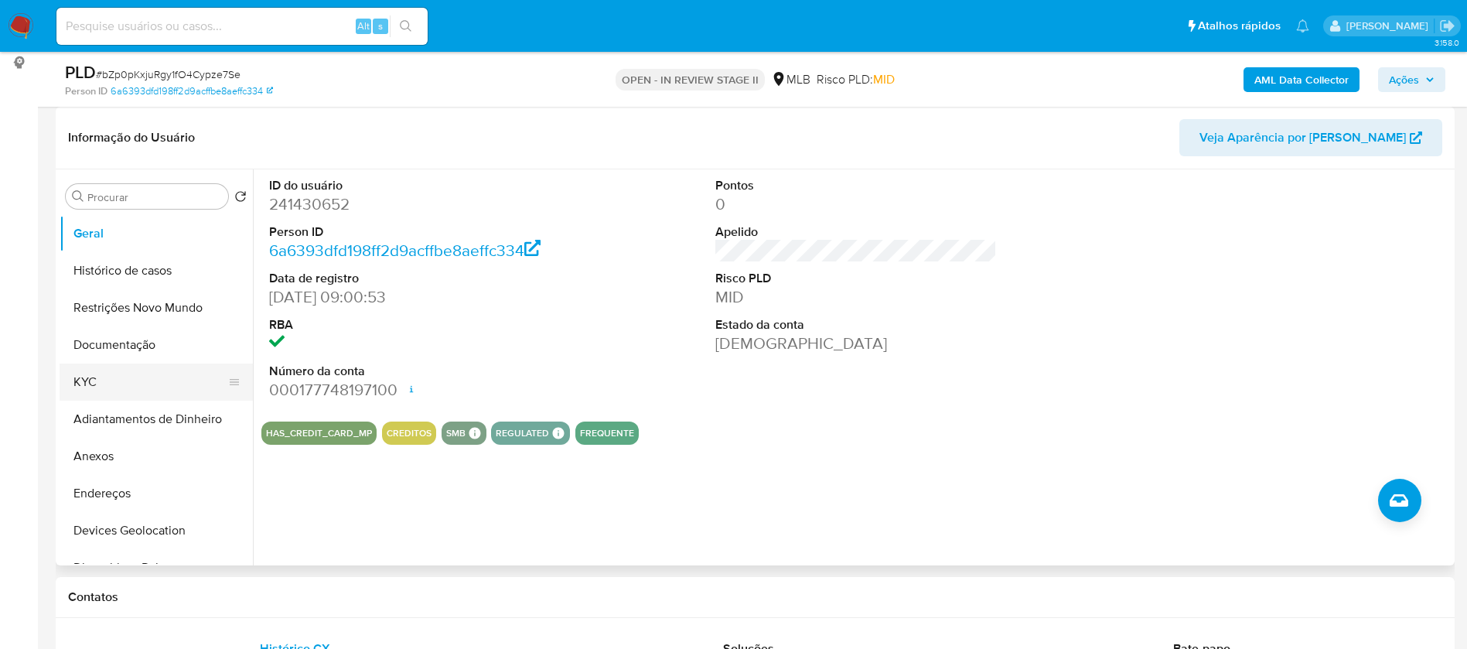
click at [83, 382] on button "KYC" at bounding box center [150, 382] width 181 height 37
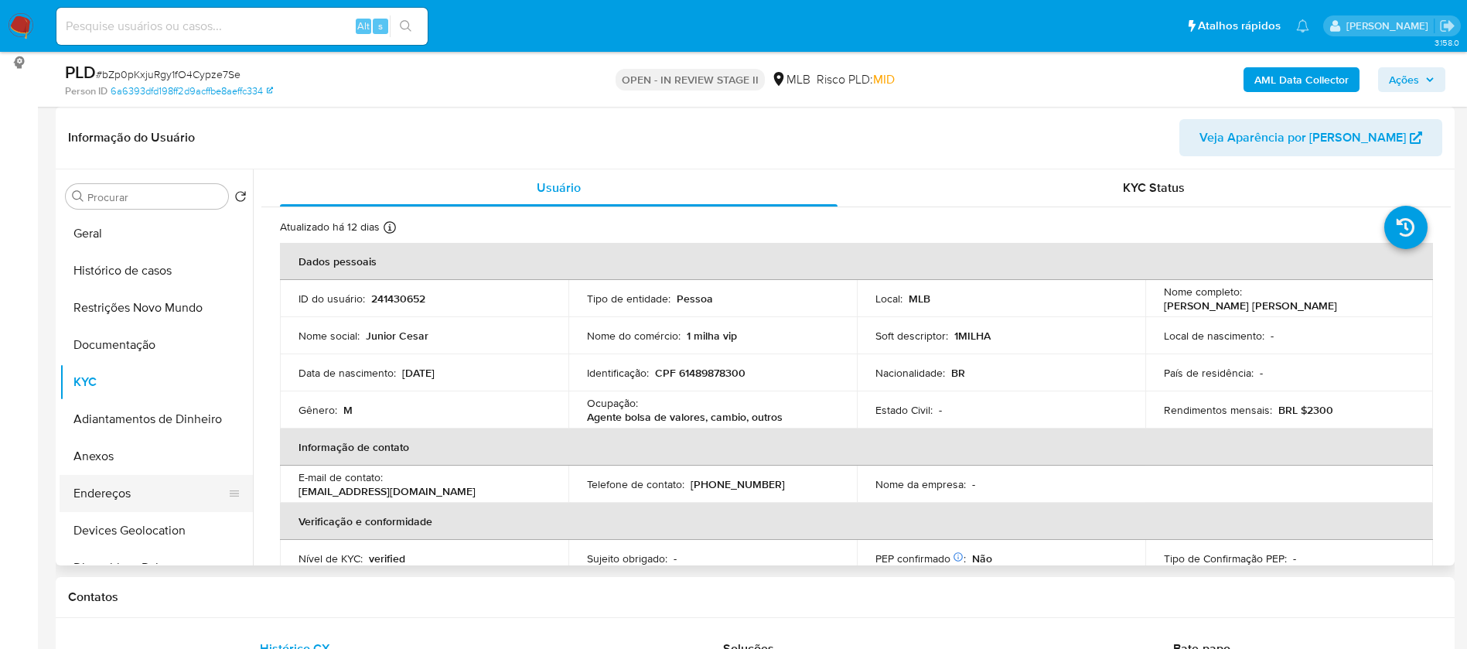
click at [117, 483] on button "Endereços" at bounding box center [150, 493] width 181 height 37
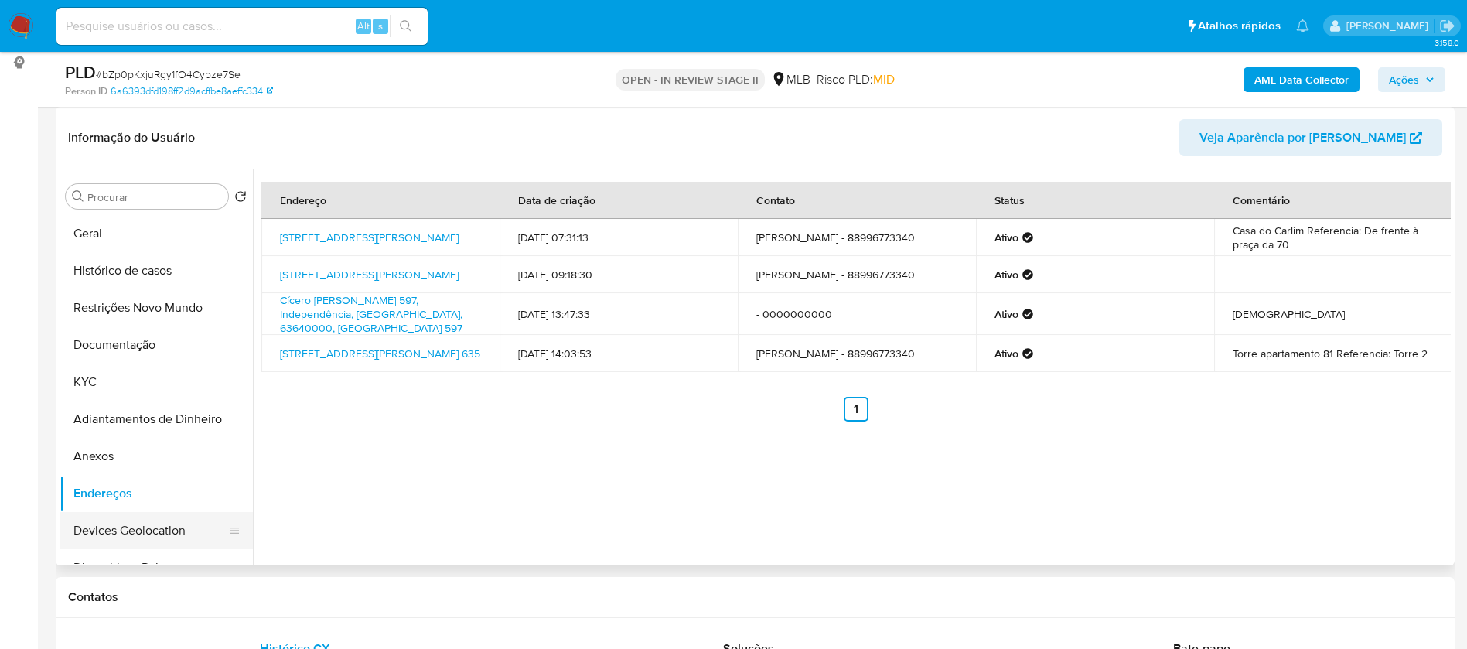
click at [164, 537] on button "Devices Geolocation" at bounding box center [150, 530] width 181 height 37
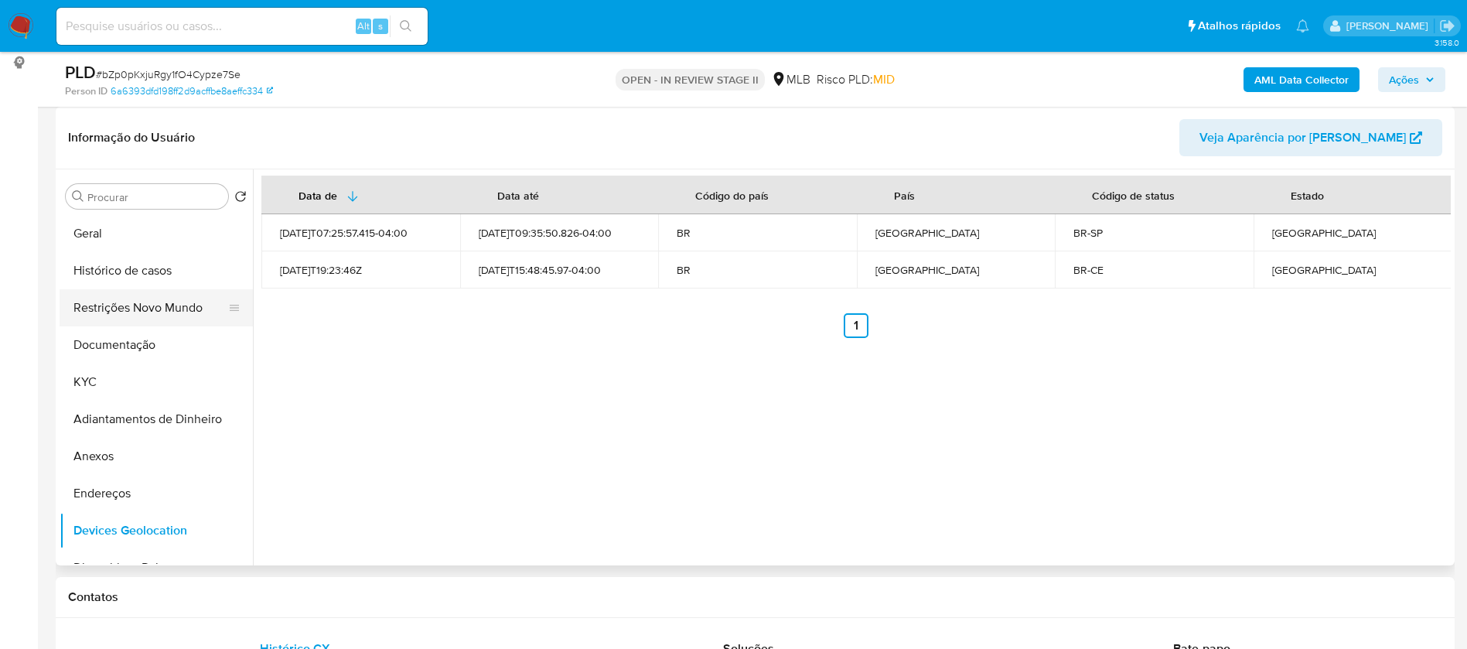
click at [162, 301] on button "Restrições Novo Mundo" at bounding box center [150, 307] width 181 height 37
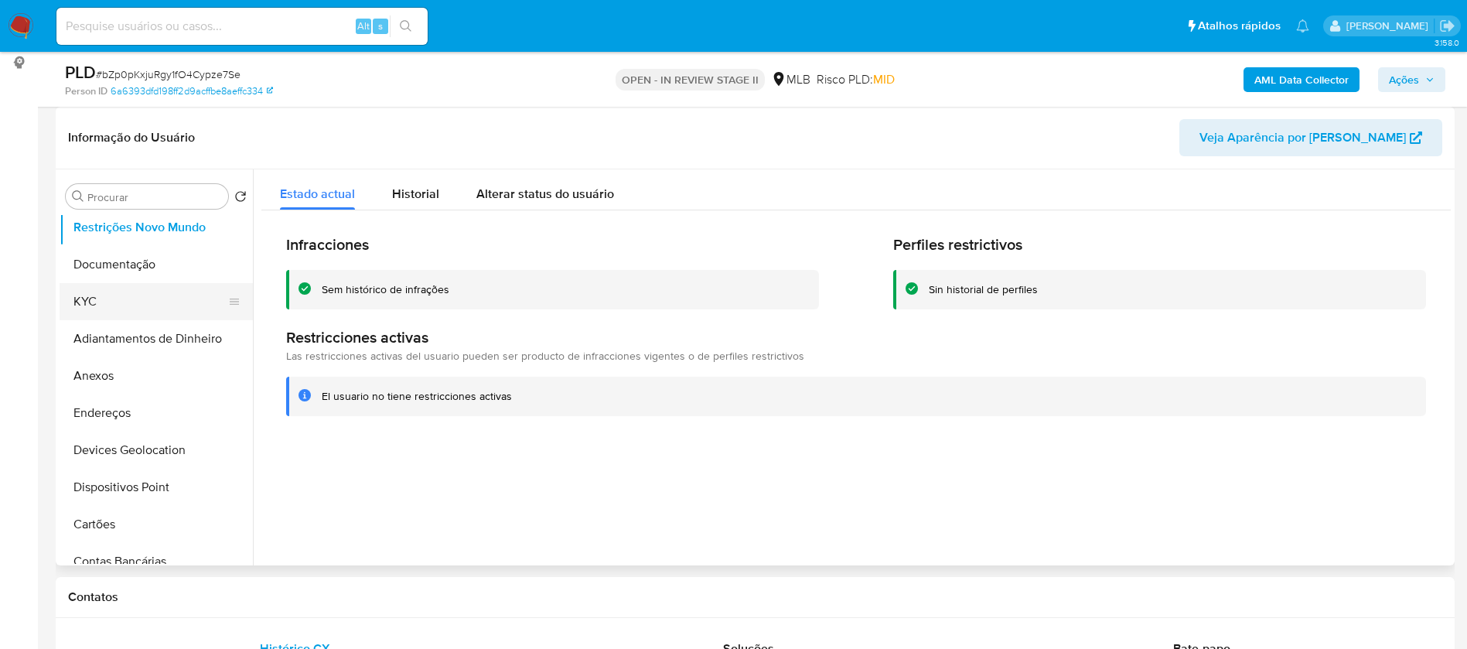
scroll to position [116, 0]
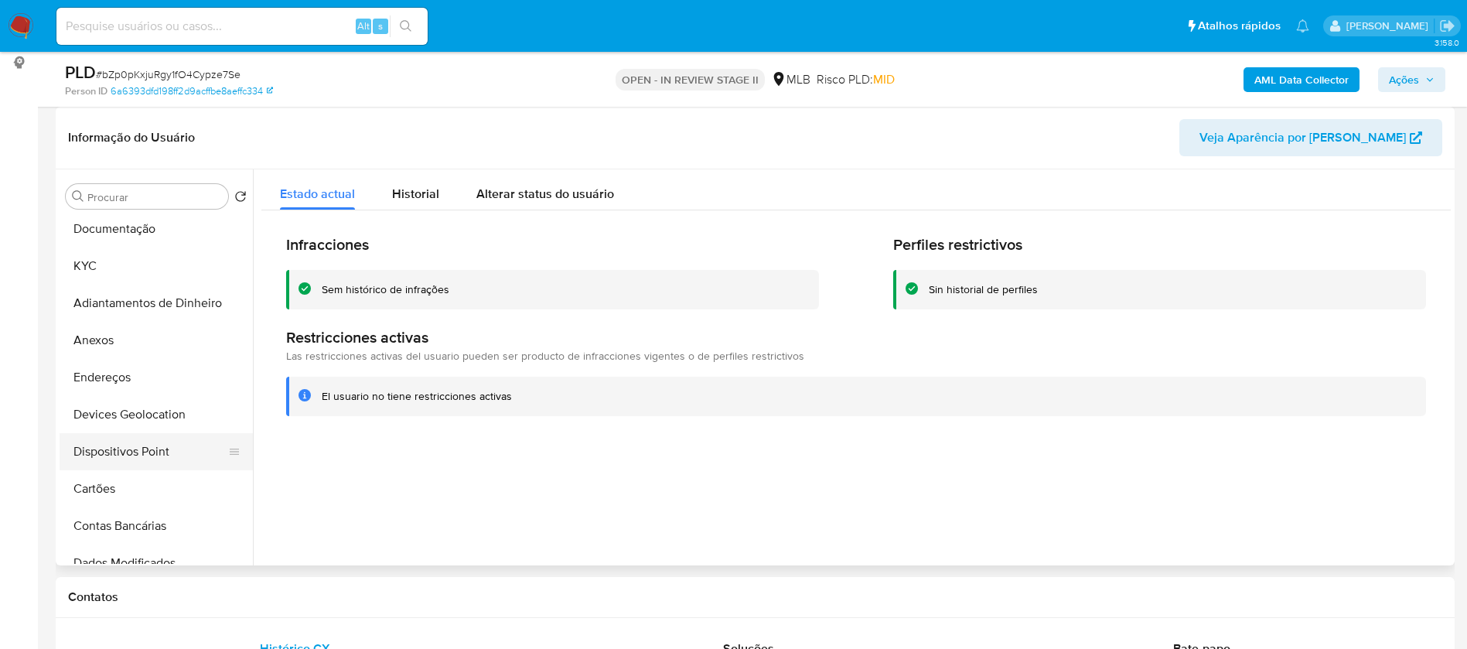
click at [176, 453] on button "Dispositivos Point" at bounding box center [150, 451] width 181 height 37
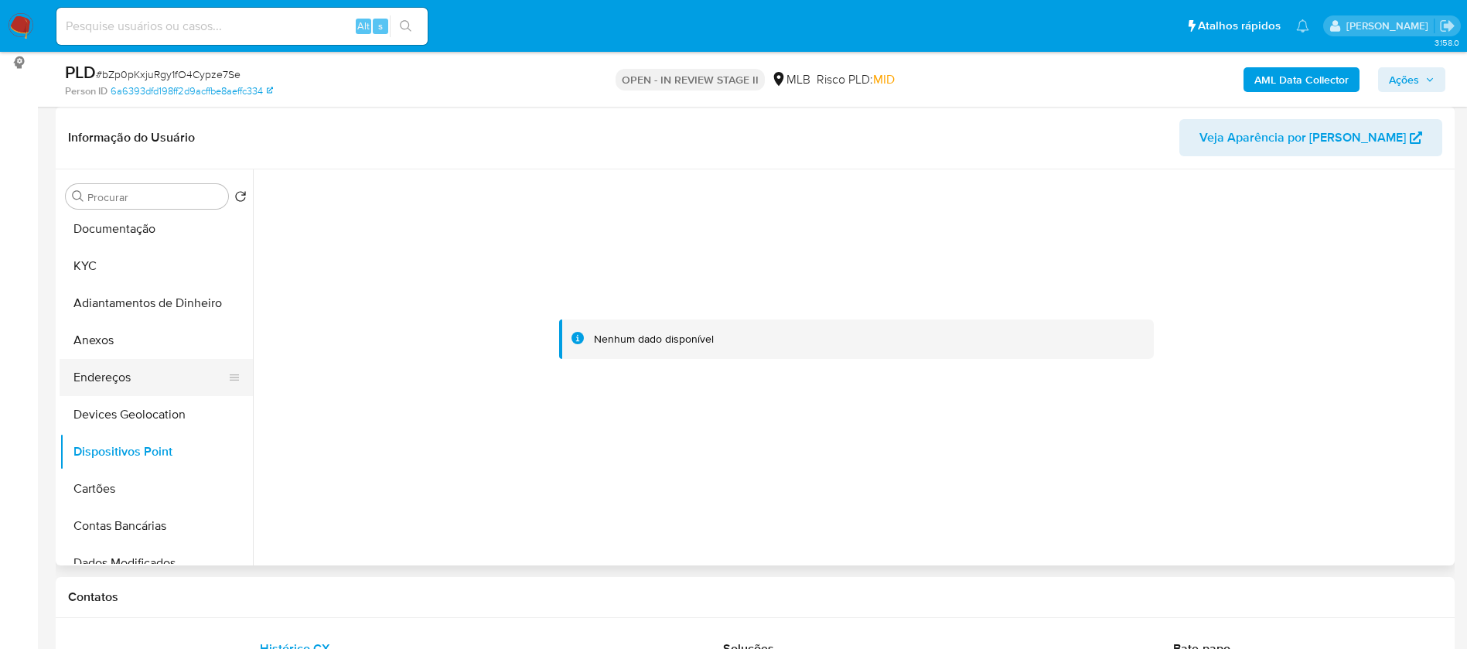
click at [139, 377] on button "Endereços" at bounding box center [150, 377] width 181 height 37
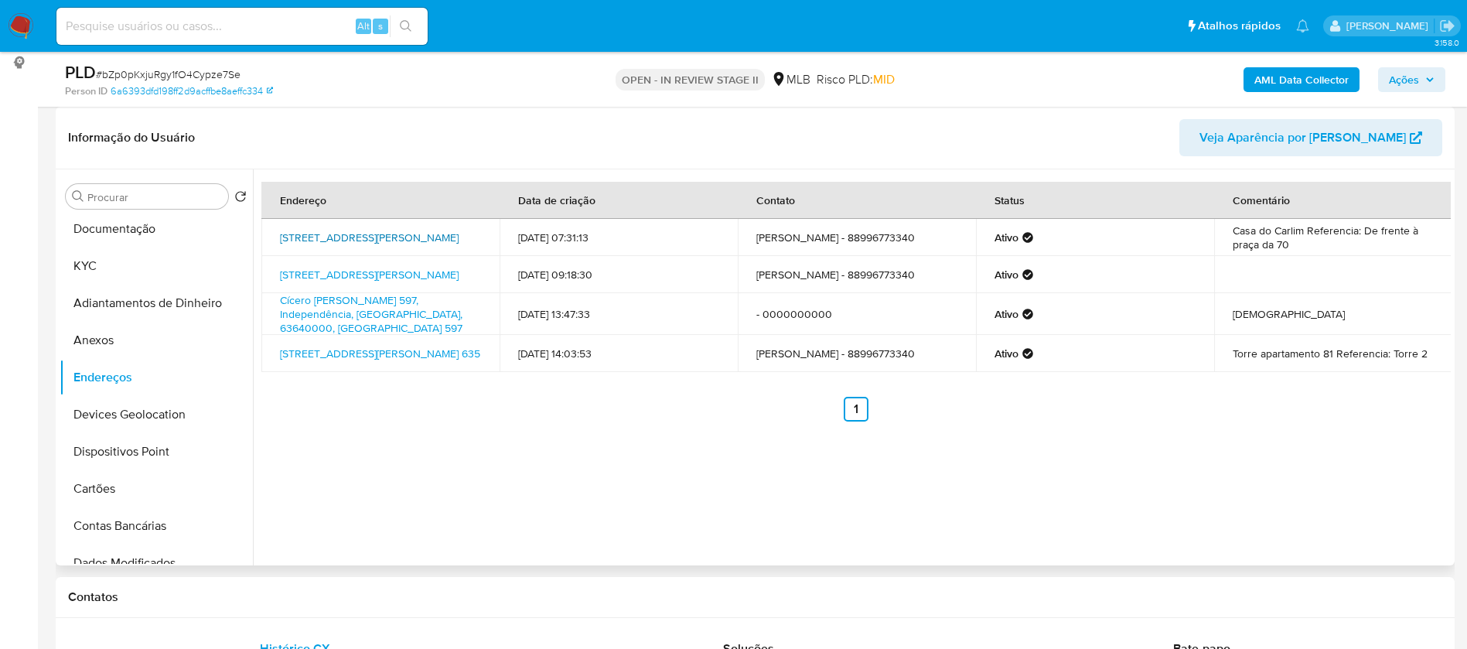
click at [424, 241] on link "Rua Presidente Vargas 818, Independência, Ceará, 63640000, Brasil 818" at bounding box center [369, 237] width 179 height 15
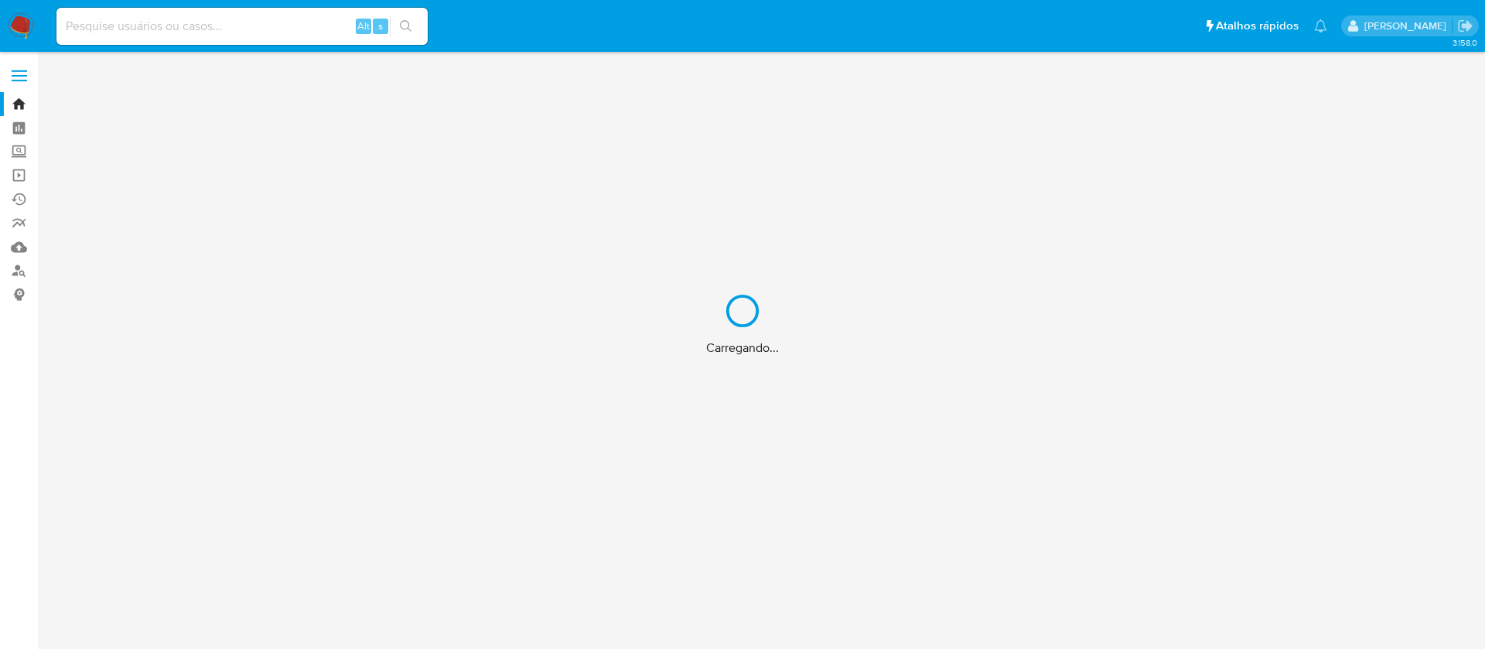
click at [237, 28] on div "Carregando..." at bounding box center [742, 324] width 1485 height 649
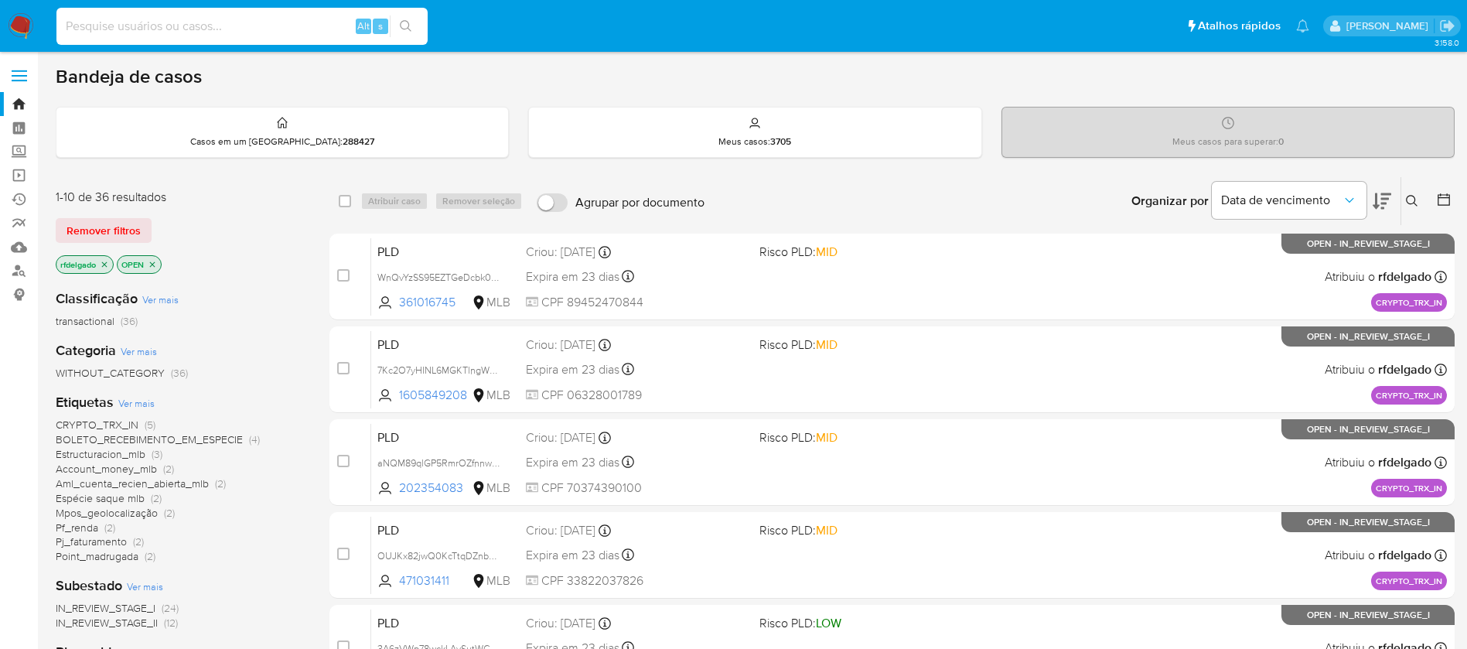
click at [271, 32] on input at bounding box center [241, 26] width 371 height 20
paste input "UJa1cqqo2ktoXK6qTXhcdaGR"
type input "UJa1cqqo2ktoXK6qTXhcdaGR"
click at [405, 26] on icon "search-icon" at bounding box center [406, 26] width 12 height 12
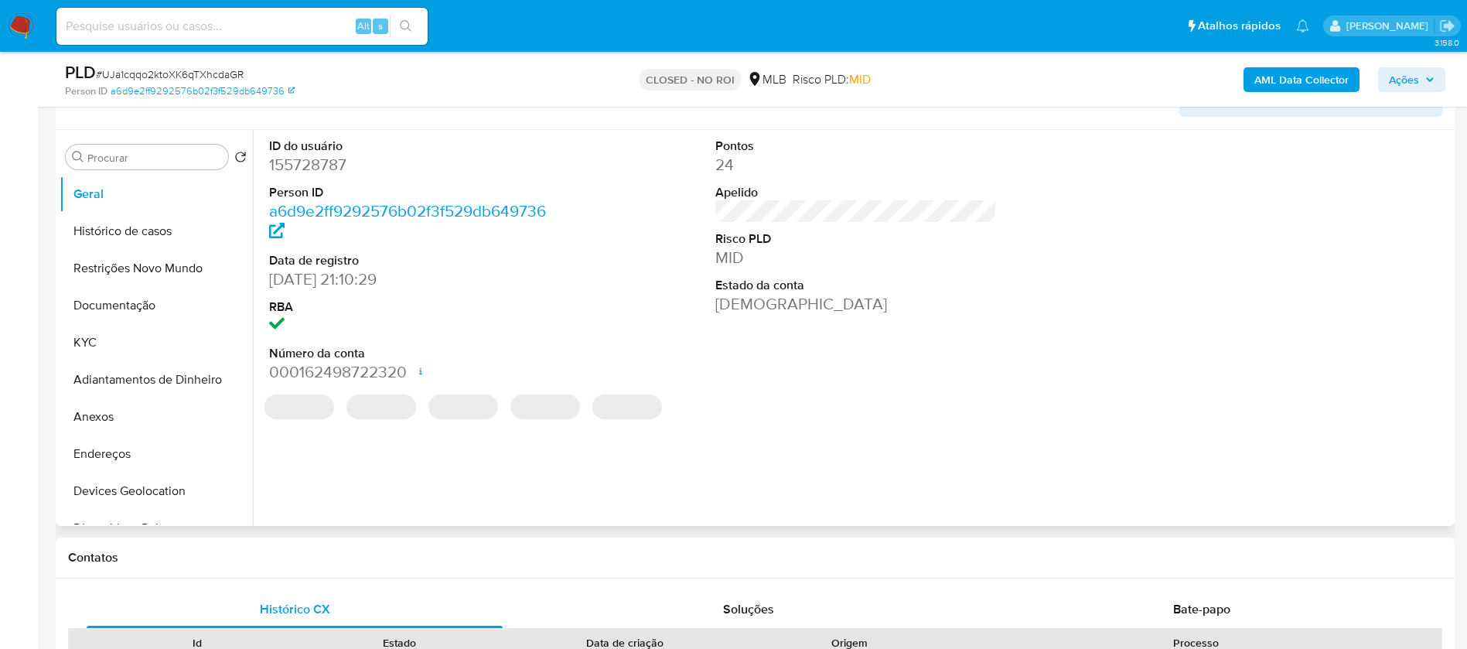
select select "10"
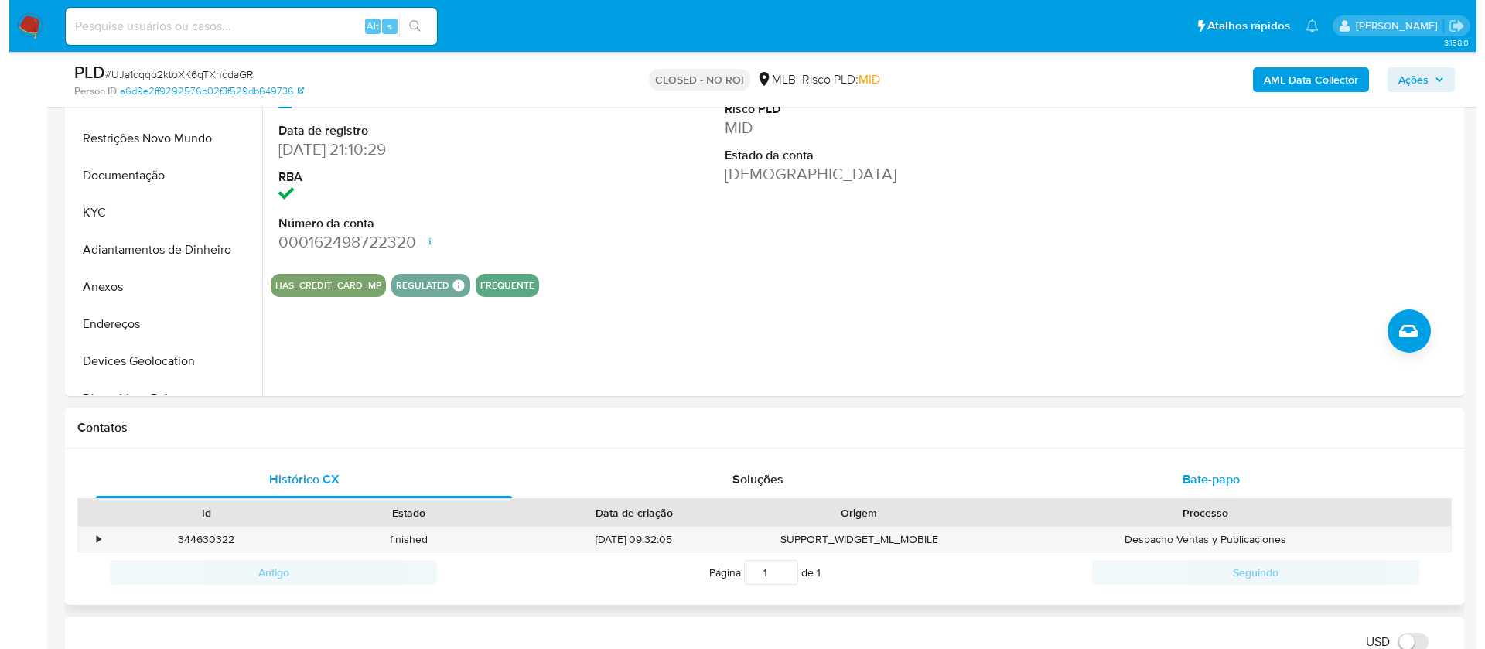
scroll to position [464, 0]
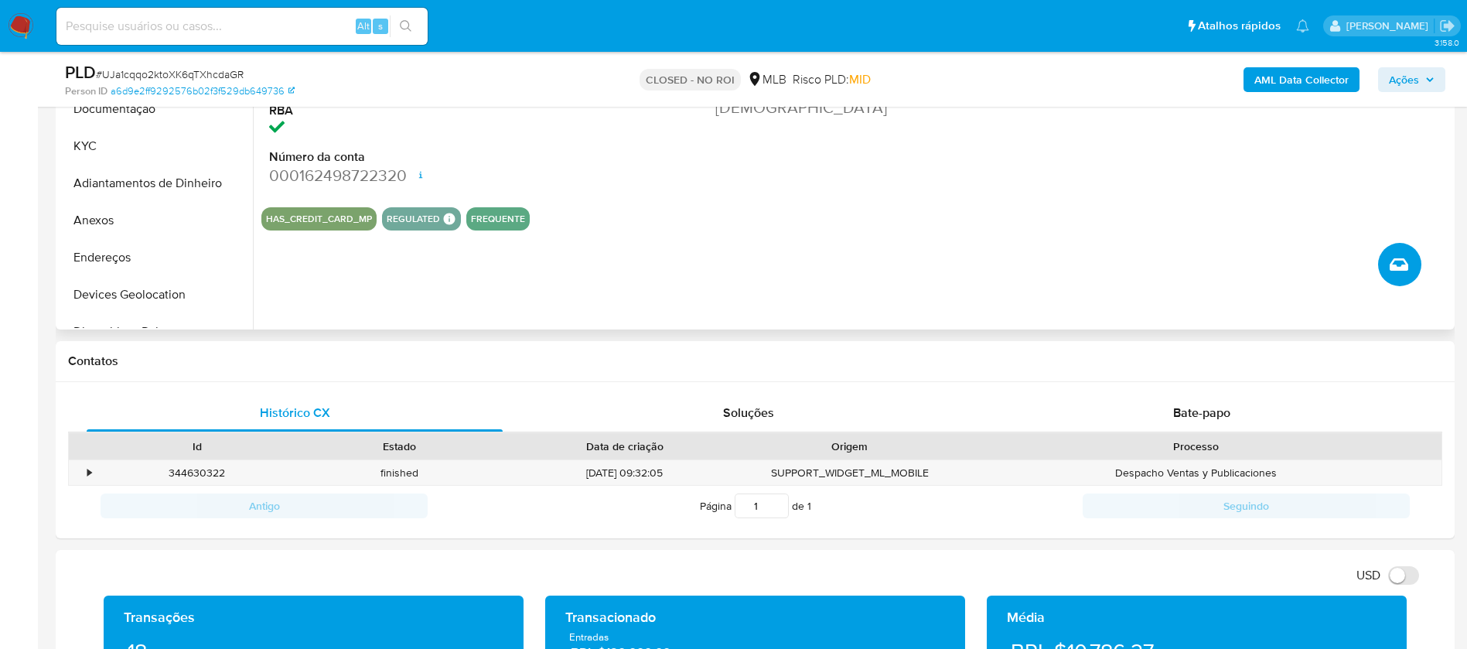
click at [1395, 268] on icon "Criar caso manual" at bounding box center [1399, 264] width 19 height 19
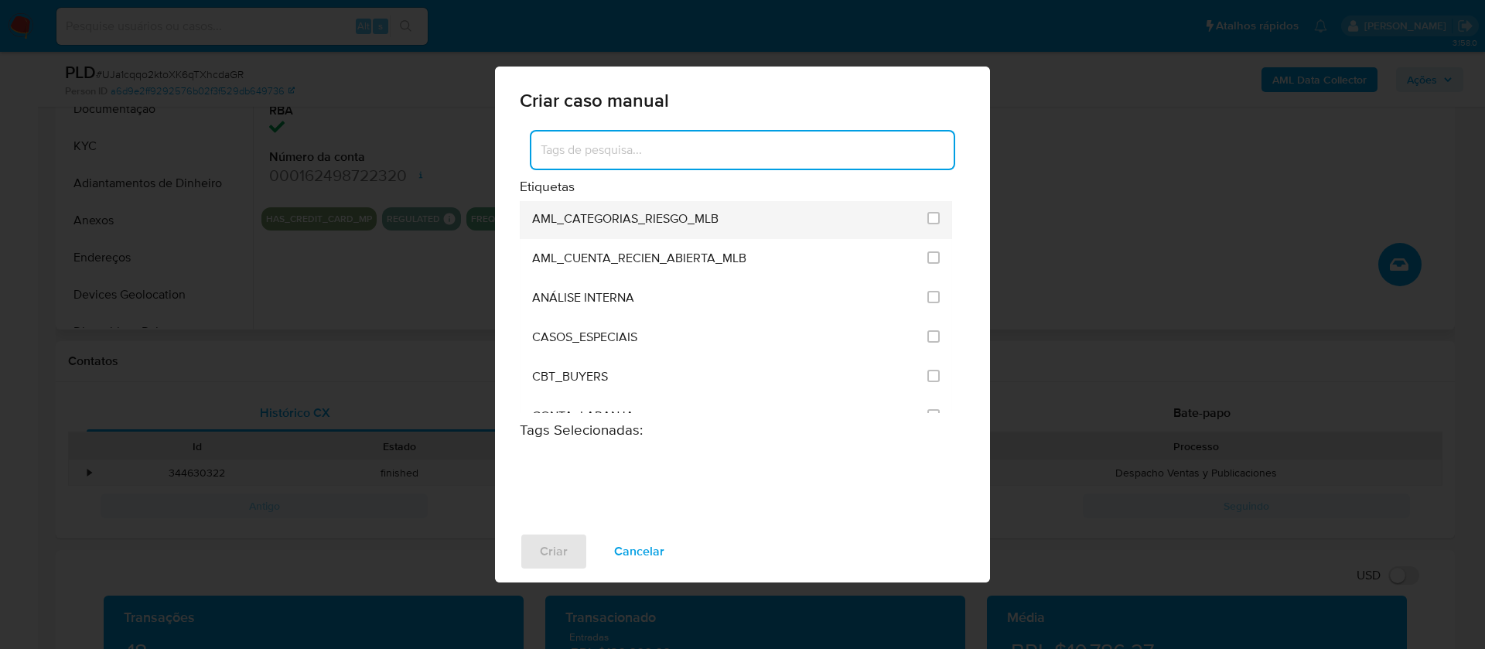
scroll to position [116, 0]
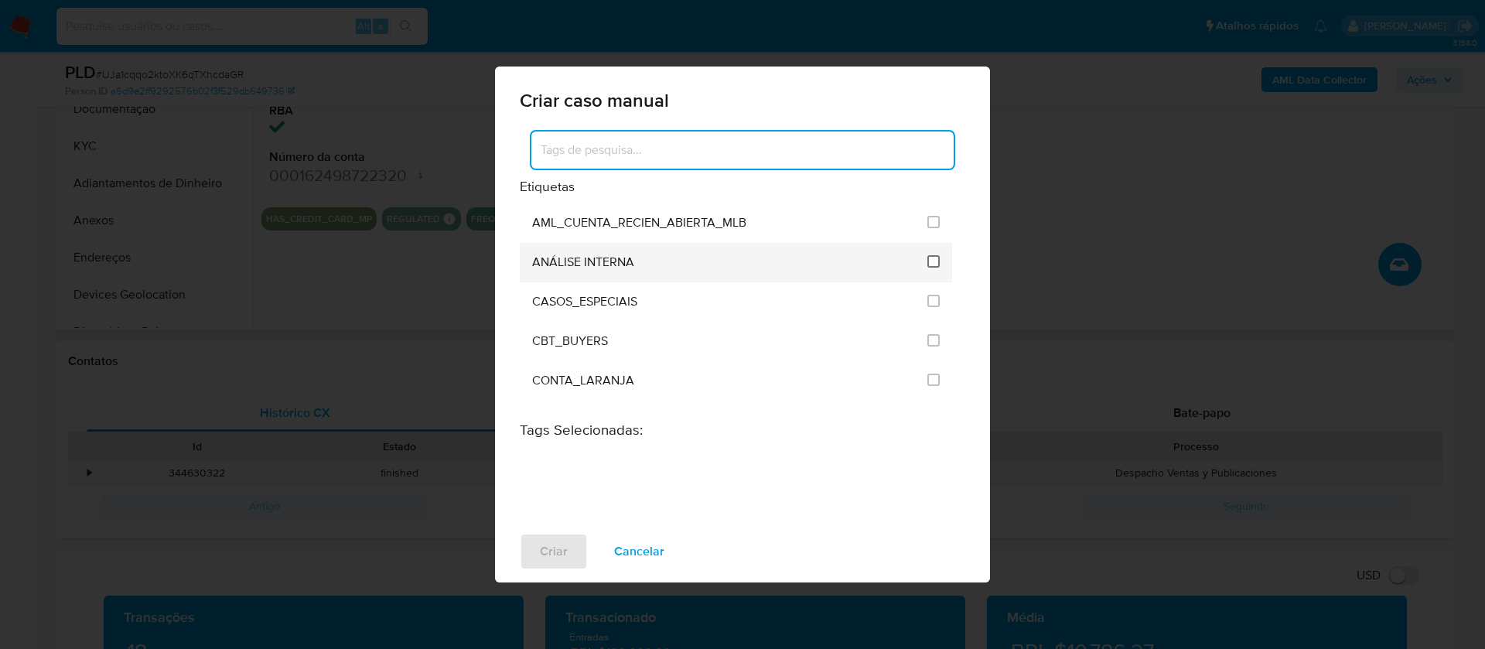
click at [927, 260] on input "1886" at bounding box center [933, 261] width 12 height 12
checkbox input "true"
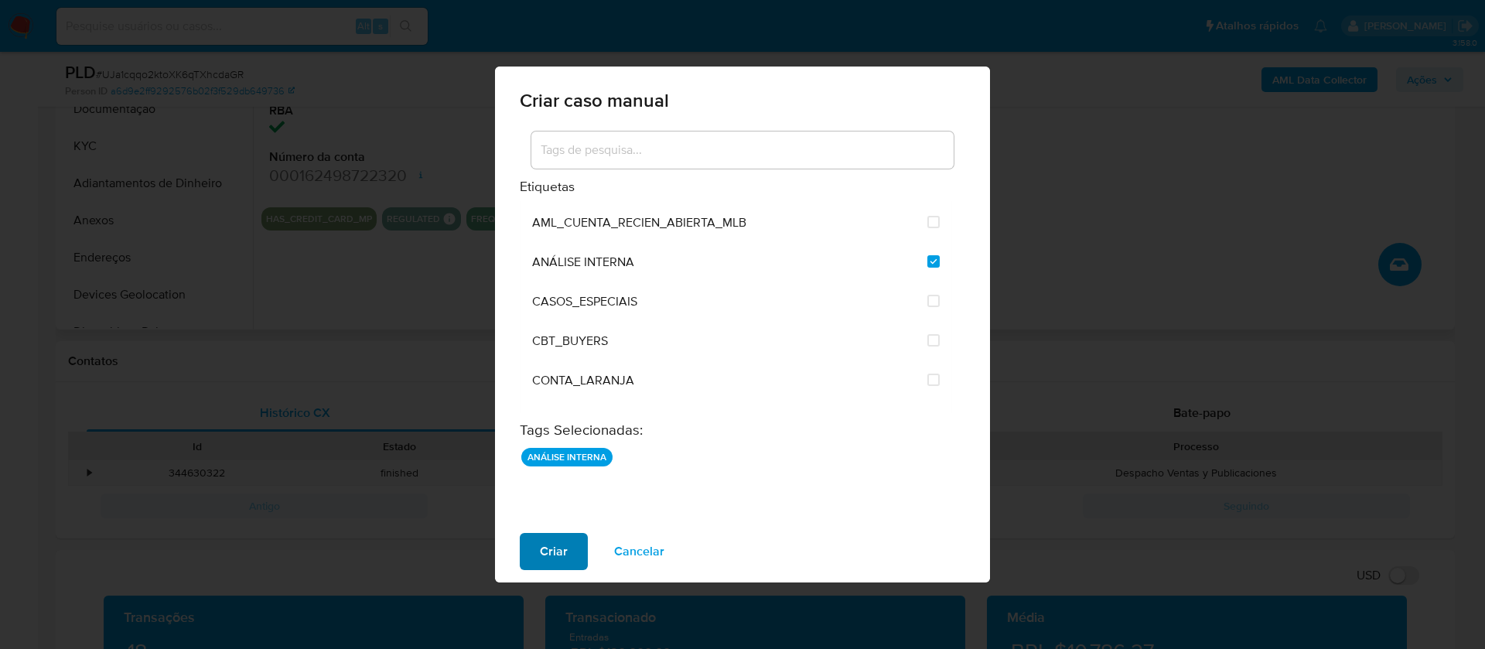
click at [549, 556] on span "Criar" at bounding box center [554, 552] width 28 height 34
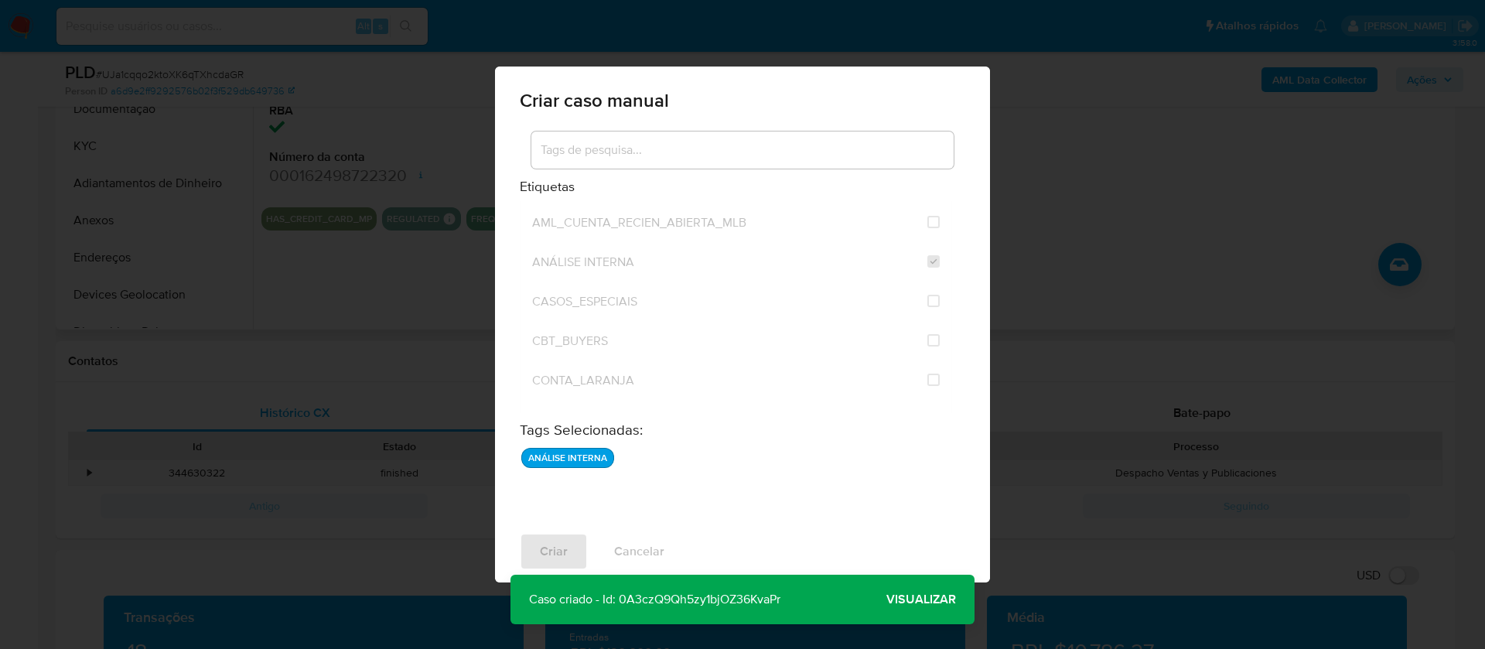
click at [931, 600] on span "Visualizar" at bounding box center [921, 600] width 70 height 0
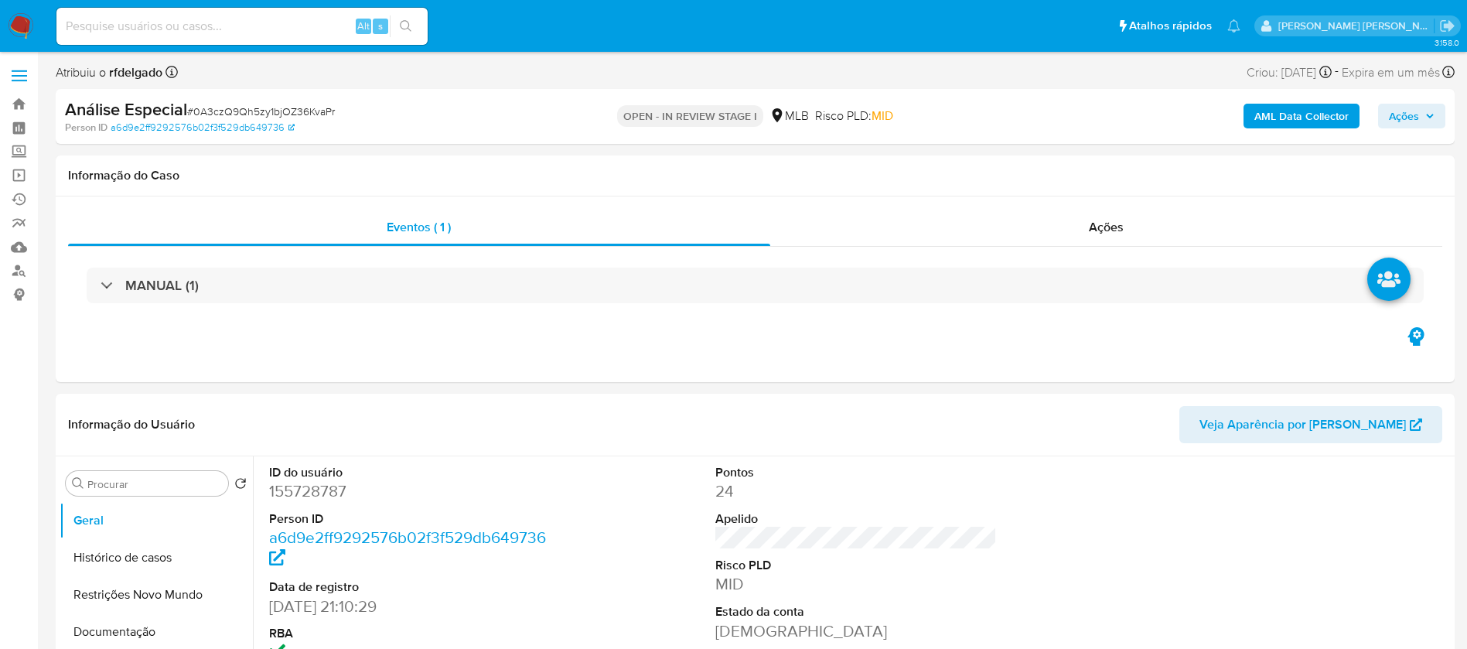
select select "10"
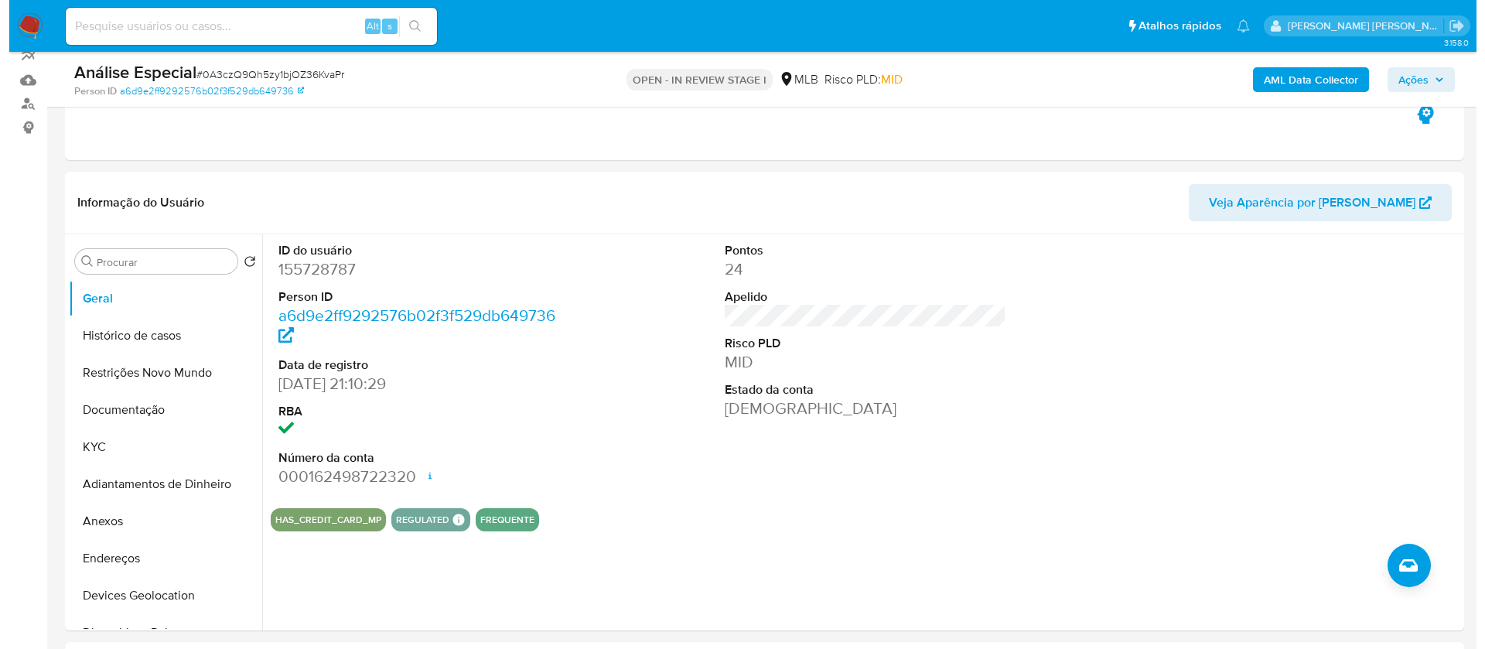
scroll to position [232, 0]
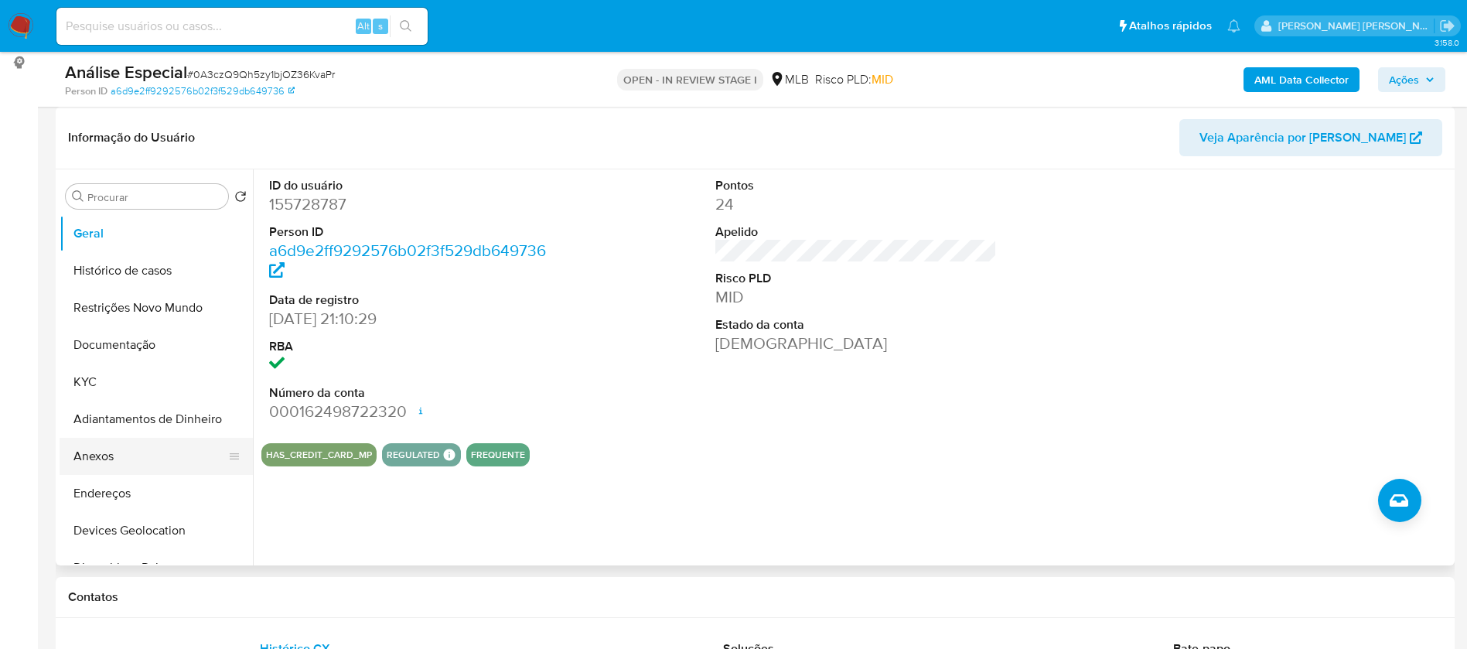
click at [133, 450] on button "Anexos" at bounding box center [150, 456] width 181 height 37
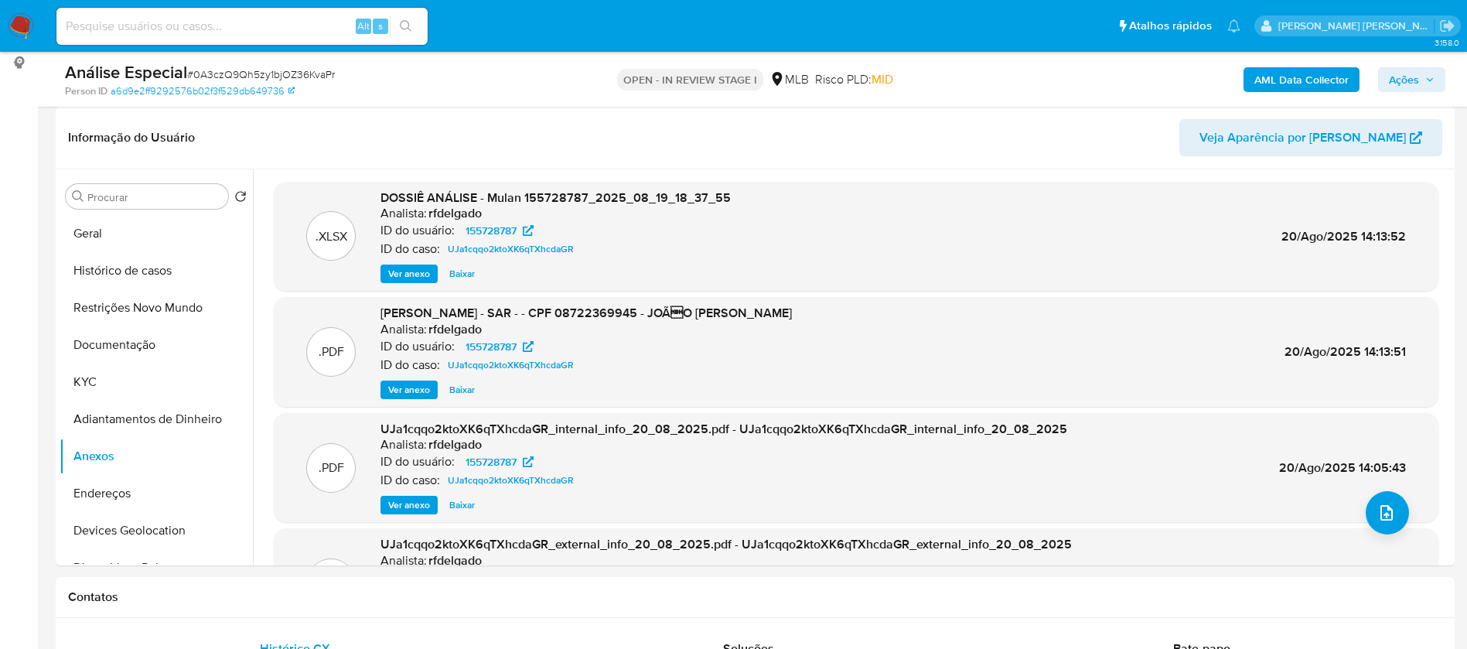
click at [1342, 79] on b "AML Data Collector" at bounding box center [1302, 79] width 94 height 25
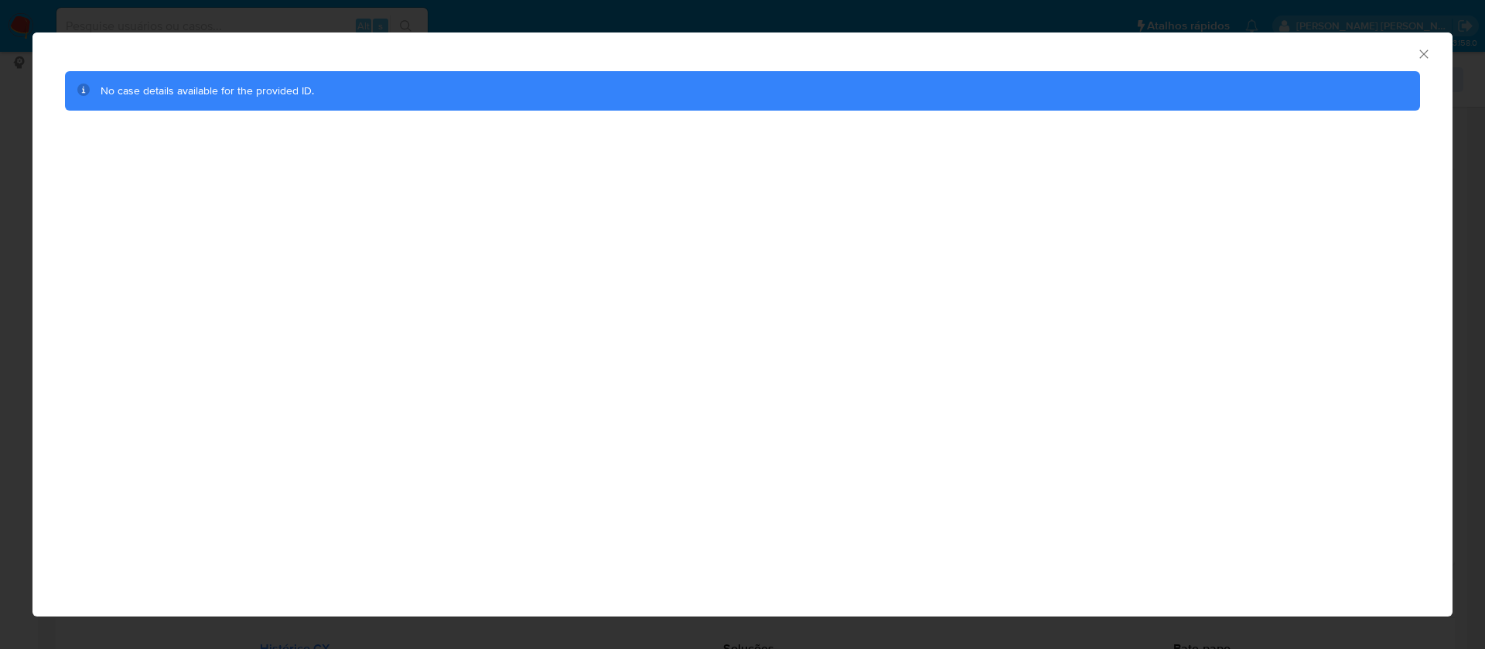
click at [1420, 49] on icon "Fechar a janela" at bounding box center [1423, 53] width 15 height 15
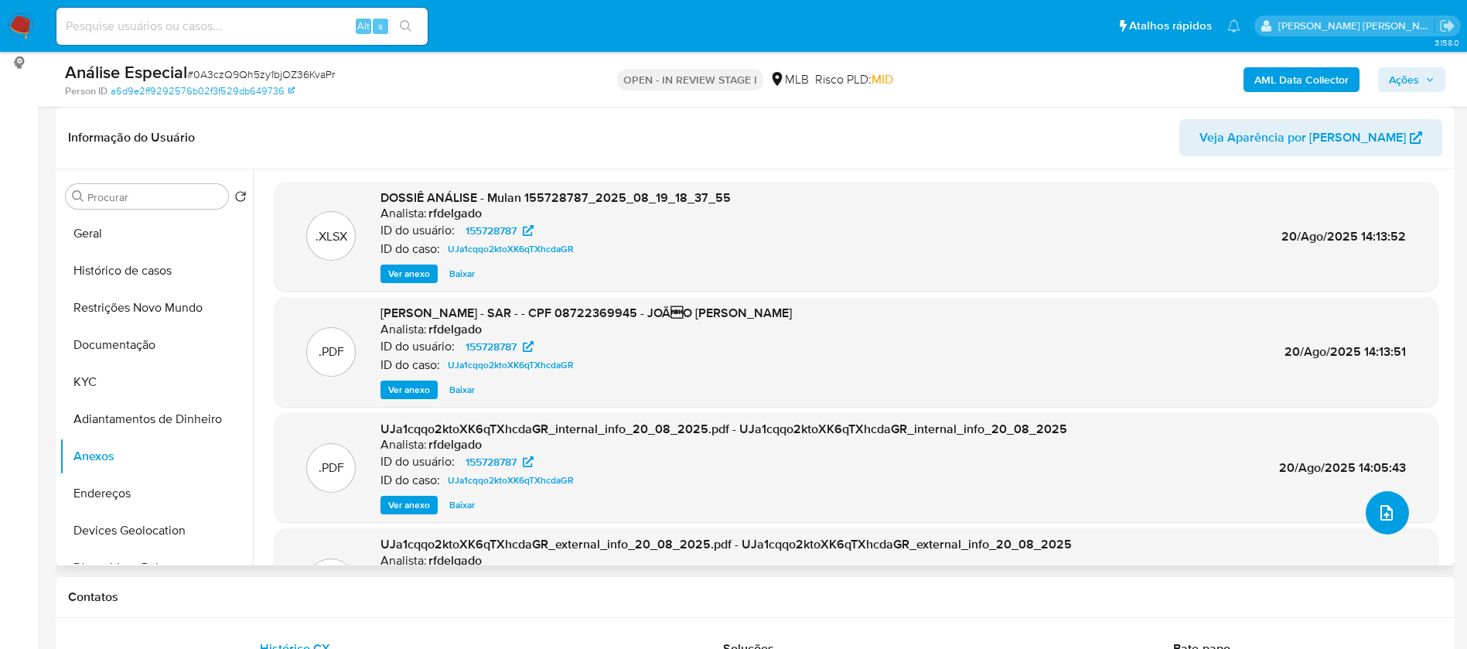
click at [1384, 506] on icon "upload-file" at bounding box center [1387, 512] width 12 height 15
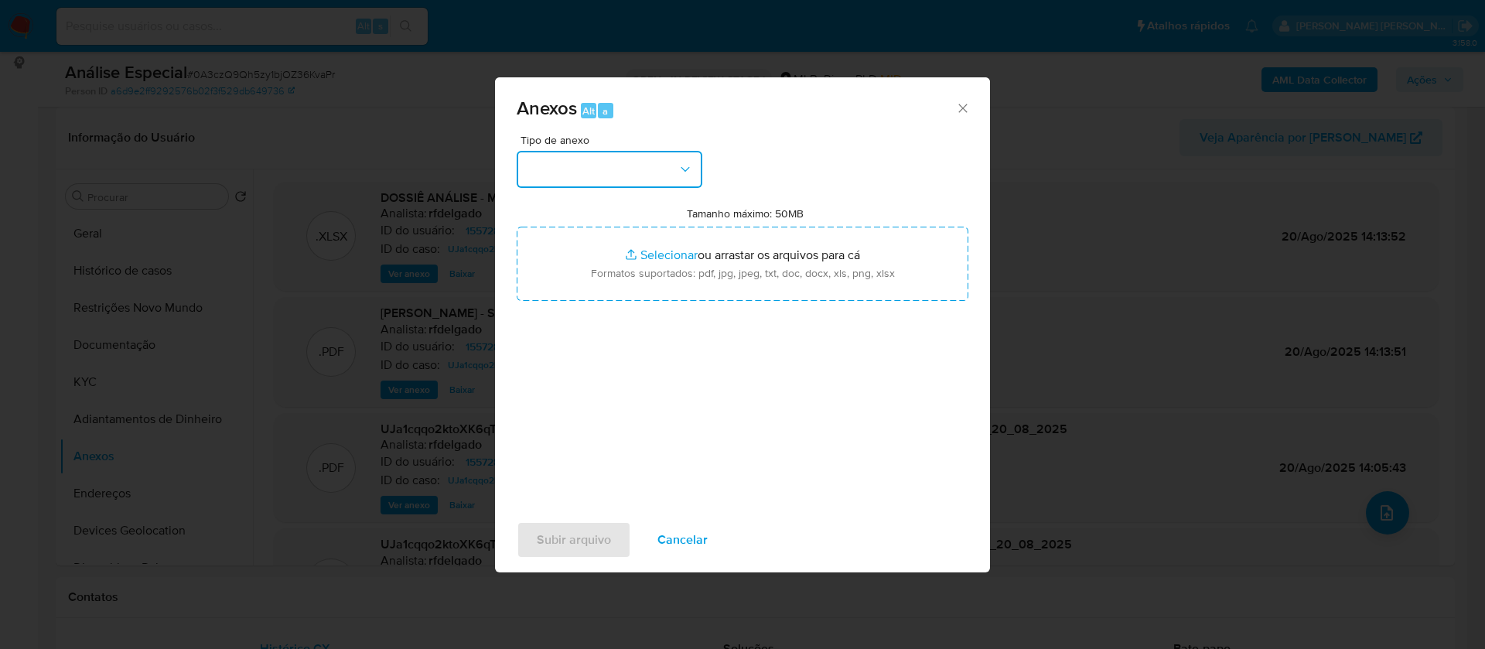
click at [661, 168] on button "button" at bounding box center [610, 169] width 186 height 37
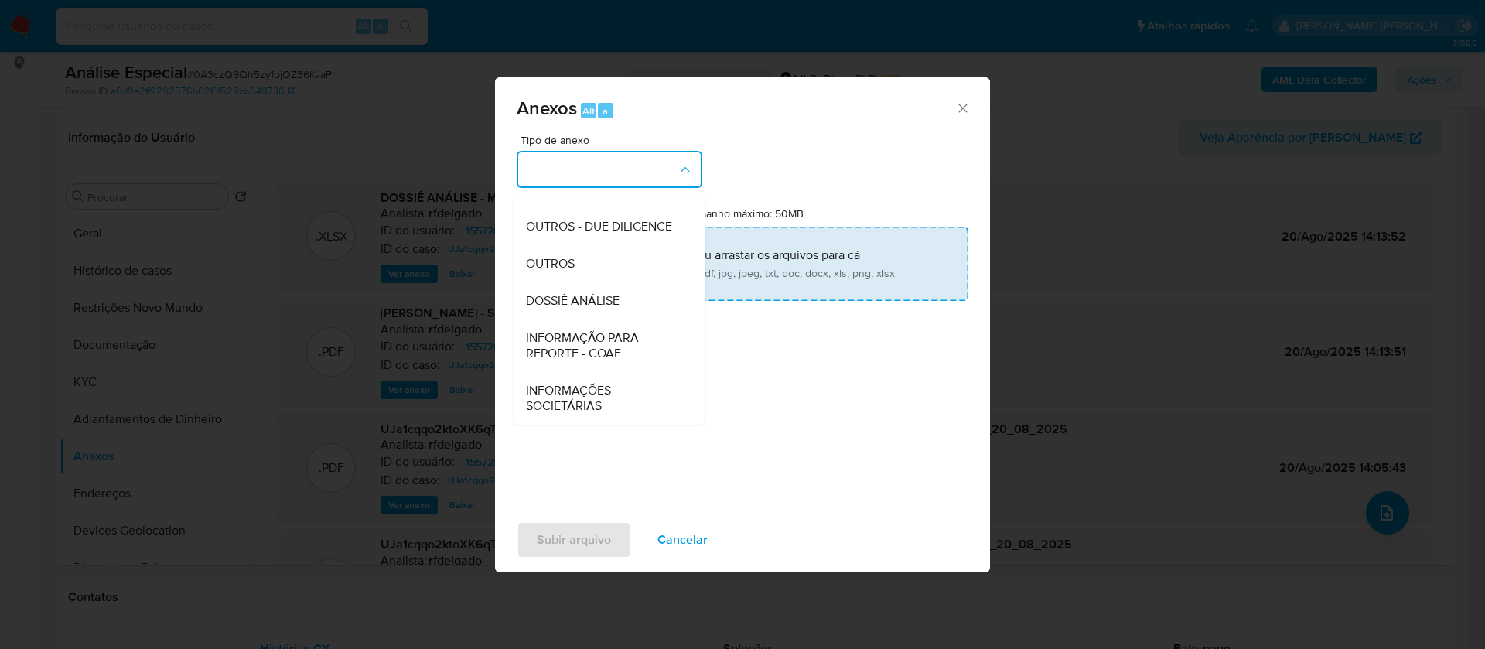
drag, startPoint x: 617, startPoint y: 302, endPoint x: 716, endPoint y: 240, distance: 117.2
click at [617, 303] on span "DOSSIÊ ANÁLISE" at bounding box center [573, 300] width 94 height 15
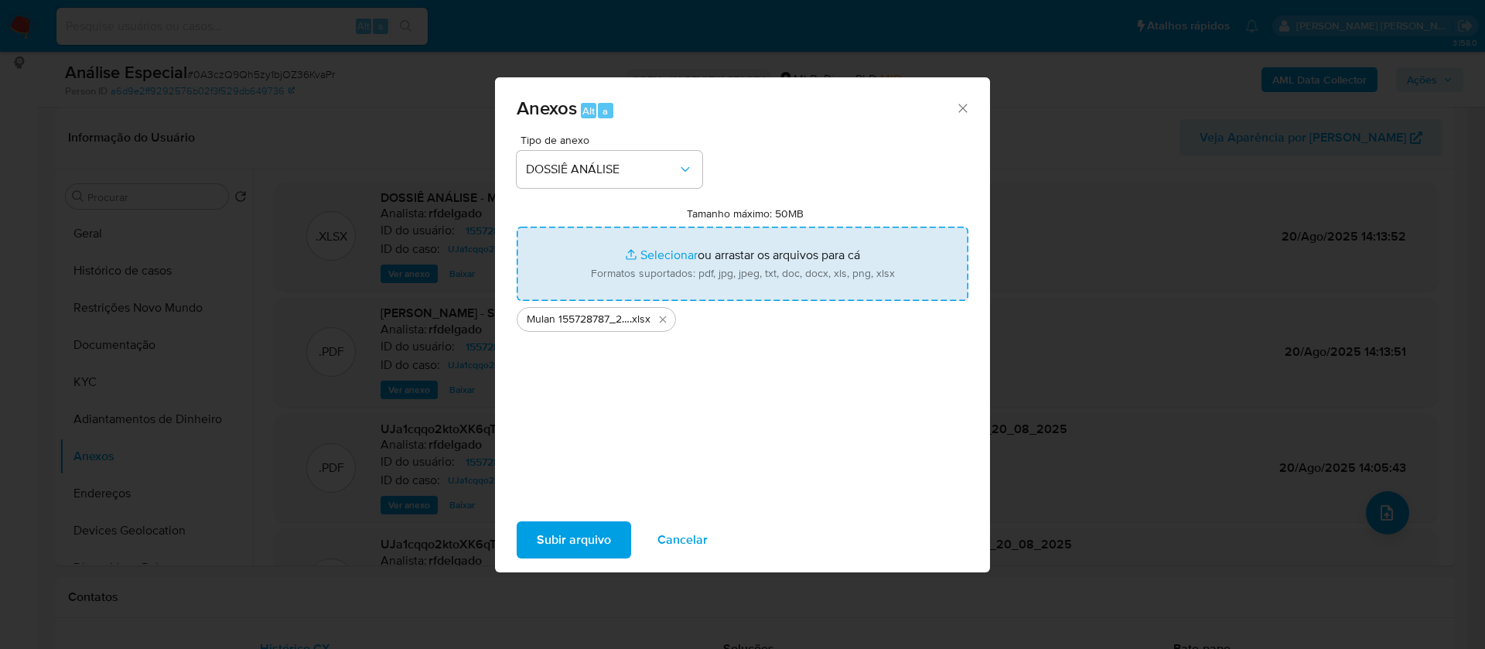
type input "C:\fakepath\SAR - - CPF 08722369945 - JOÃO VITOR SANTINONI RODRIGUES.pdf"
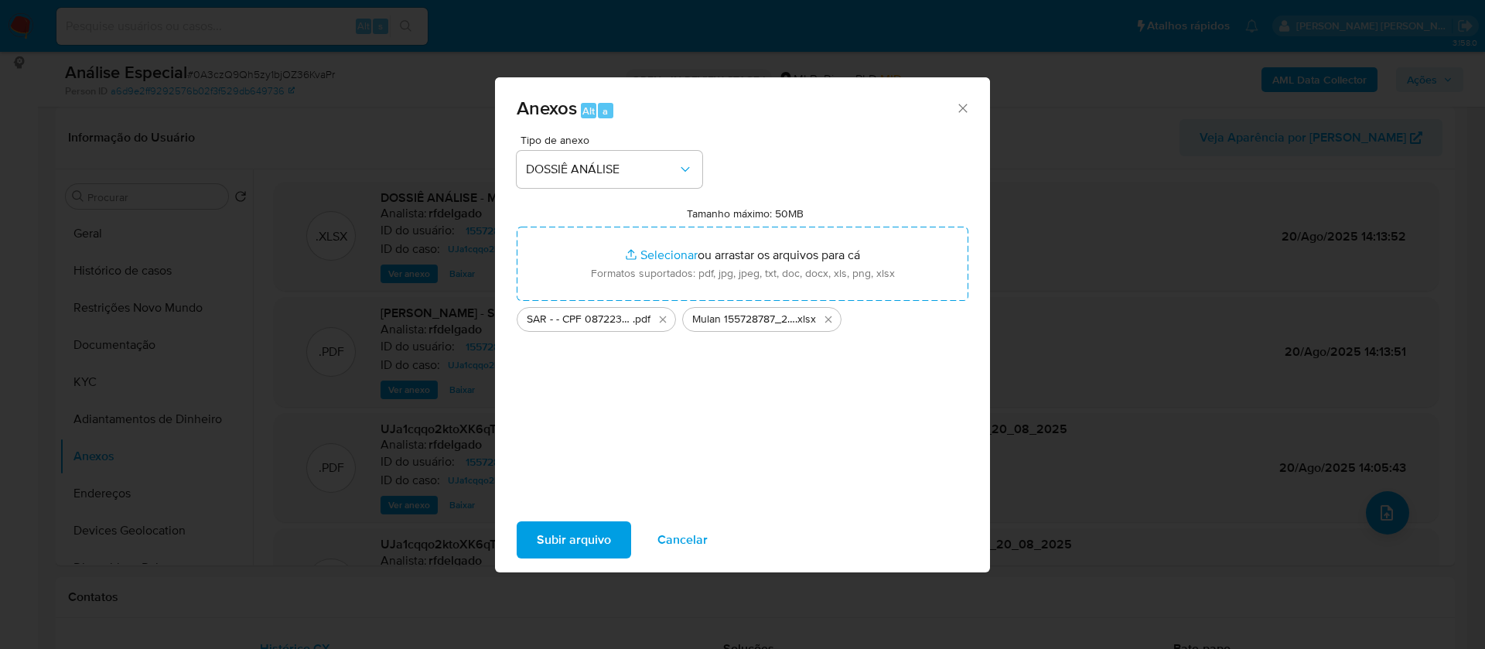
click at [596, 541] on span "Subir arquivo" at bounding box center [574, 540] width 74 height 34
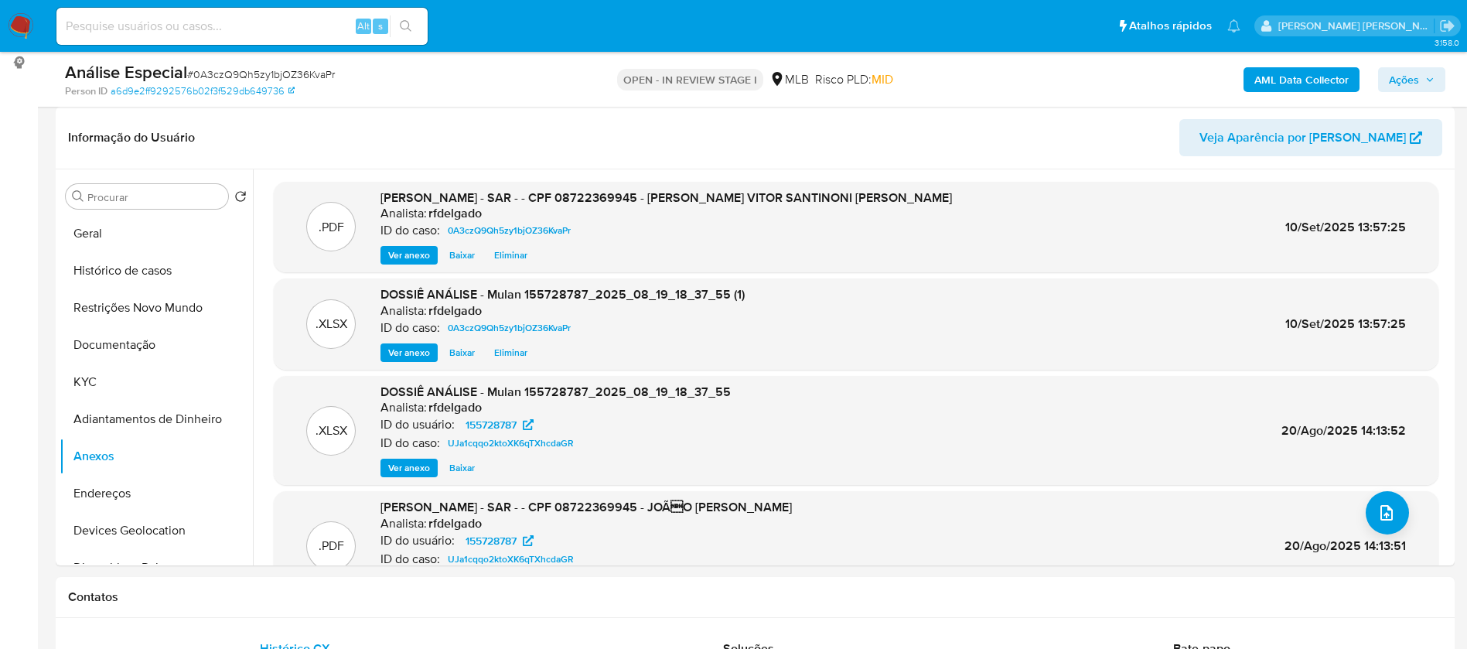
click at [1404, 79] on span "Ações" at bounding box center [1404, 79] width 30 height 25
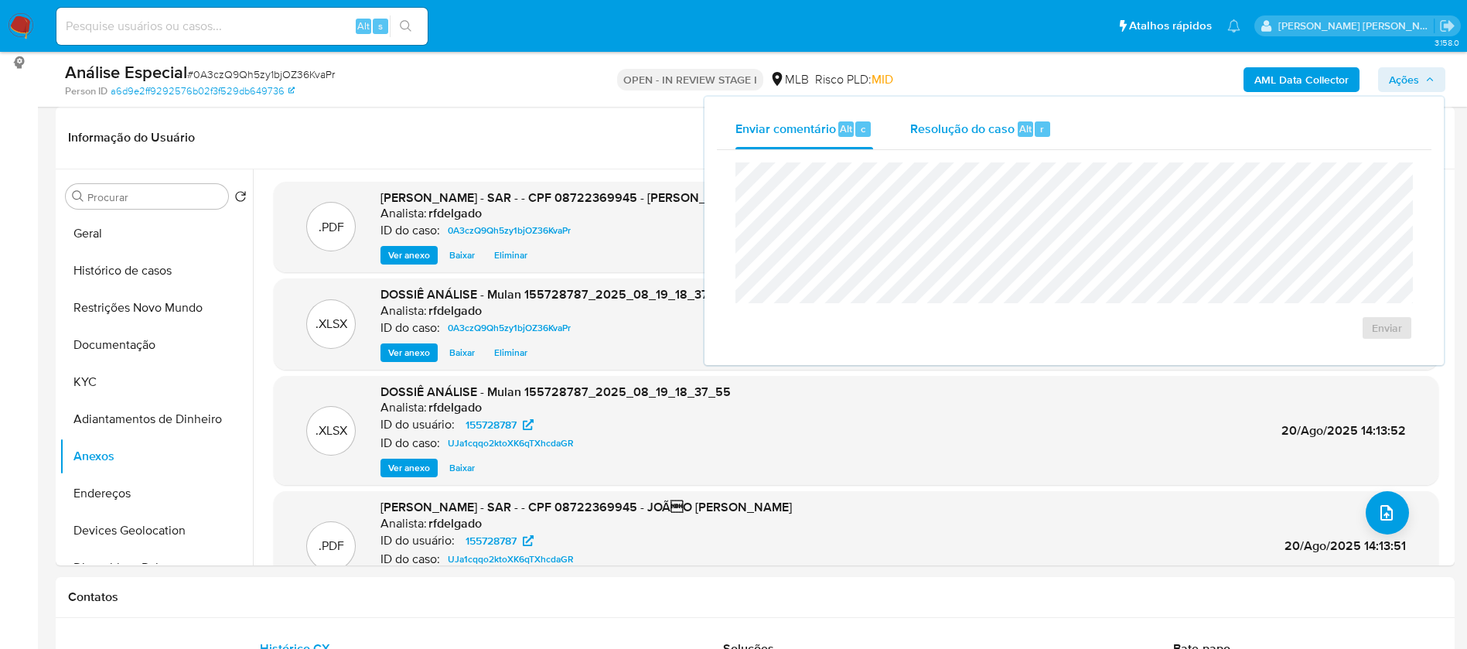
click at [938, 123] on span "Resolução do caso" at bounding box center [962, 128] width 104 height 18
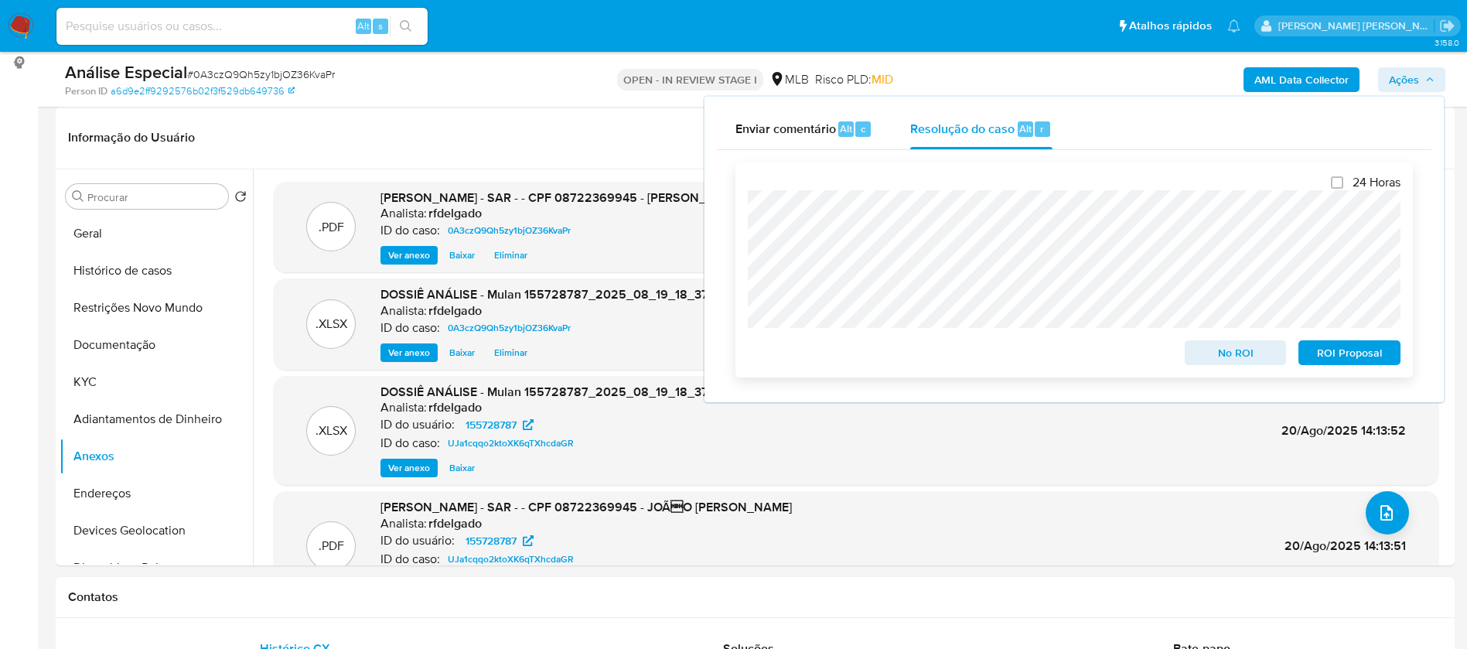
click at [1355, 348] on span "ROI Proposal" at bounding box center [1350, 353] width 80 height 22
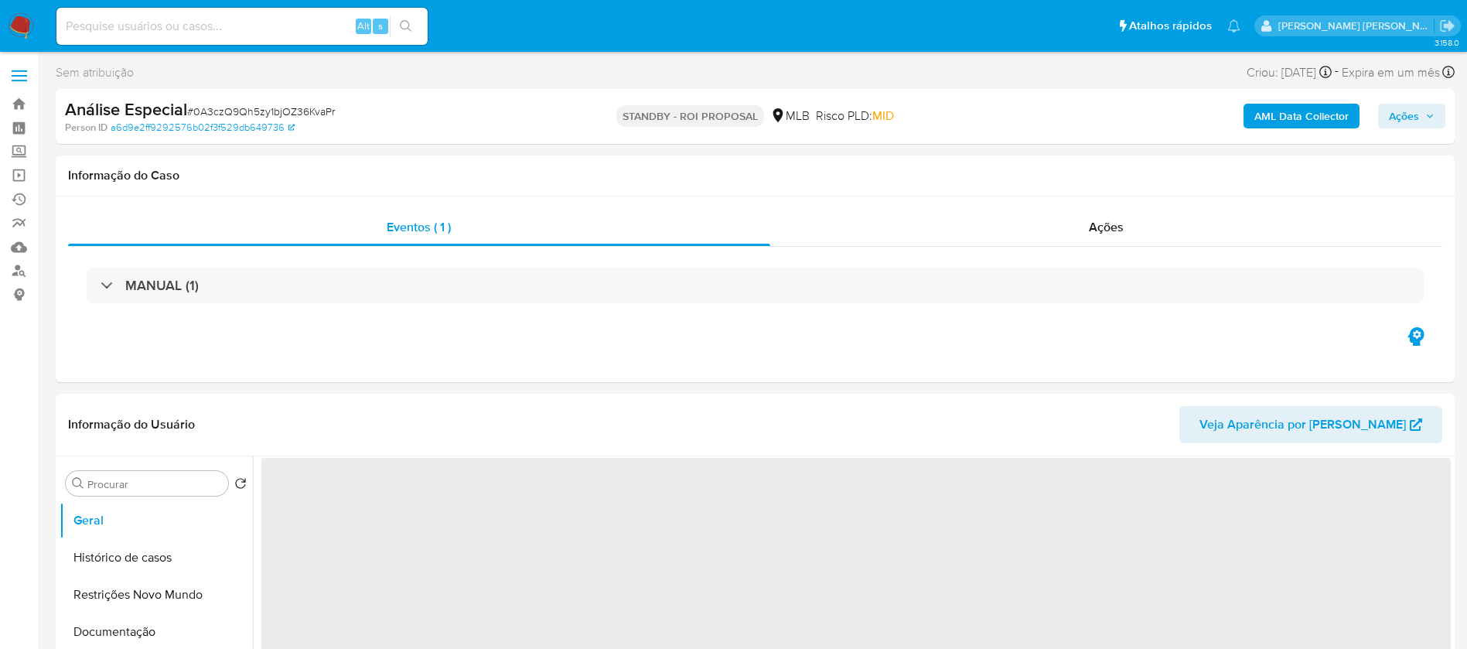
select select "10"
